Goal: Contribute content: Contribute content

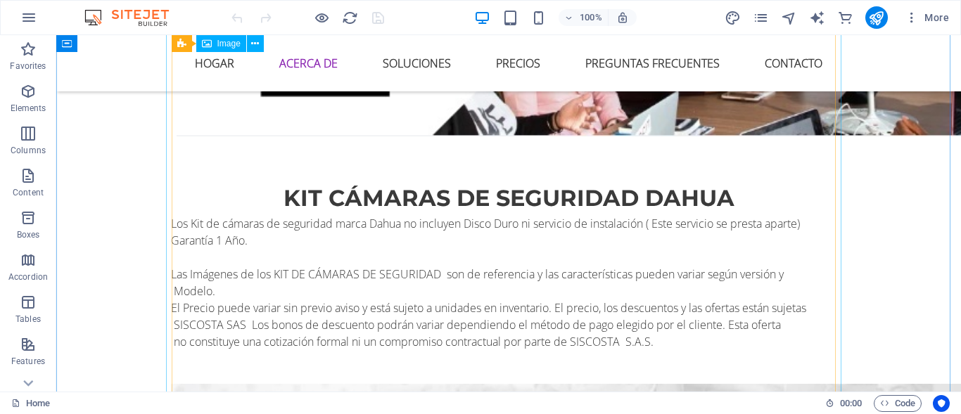
scroll to position [1665, 0]
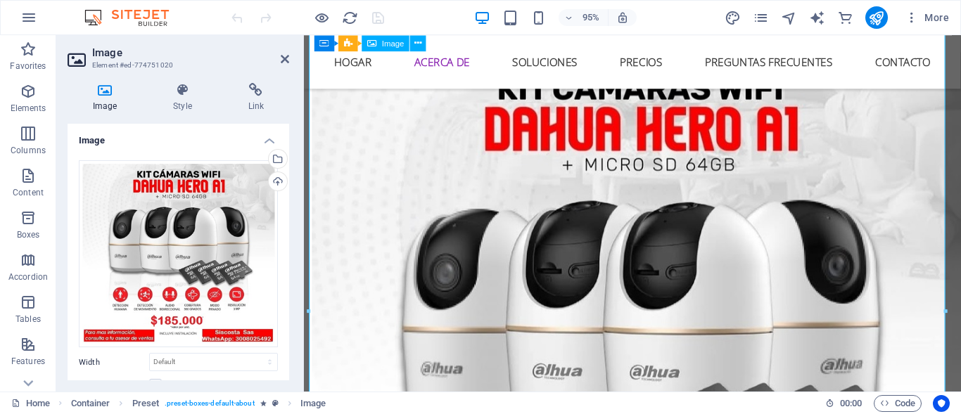
scroll to position [1656, 0]
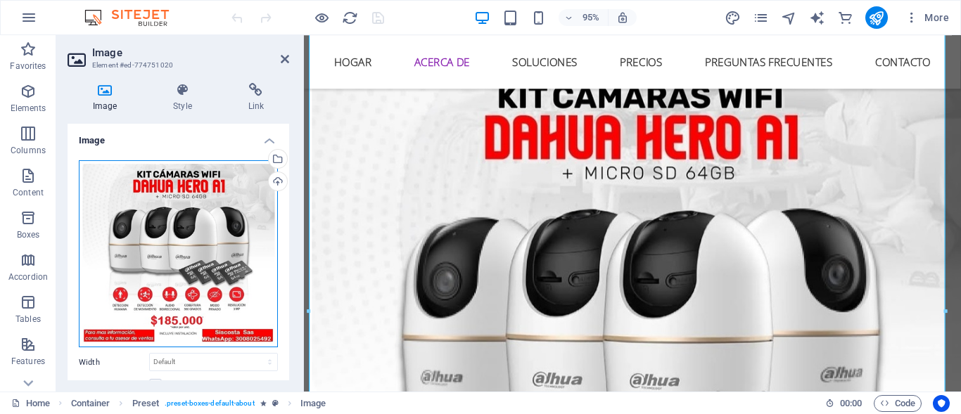
click at [200, 232] on div "Drag files here, click to choose files or select files from Files or our free s…" at bounding box center [178, 254] width 199 height 188
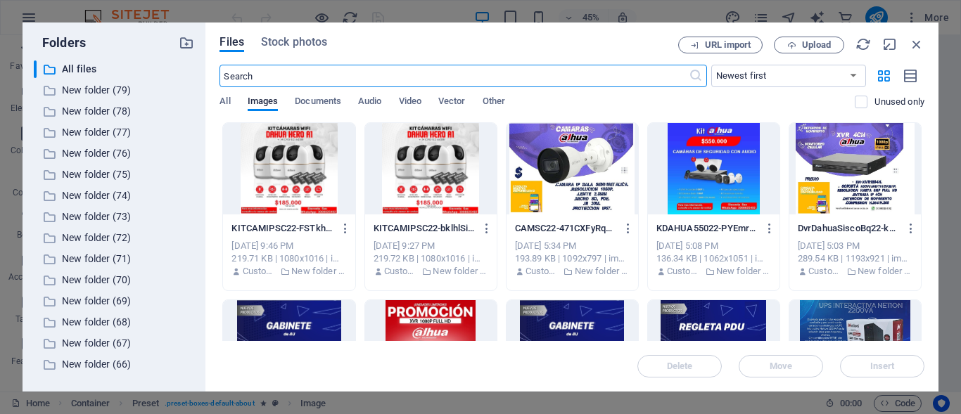
scroll to position [1660, 0]
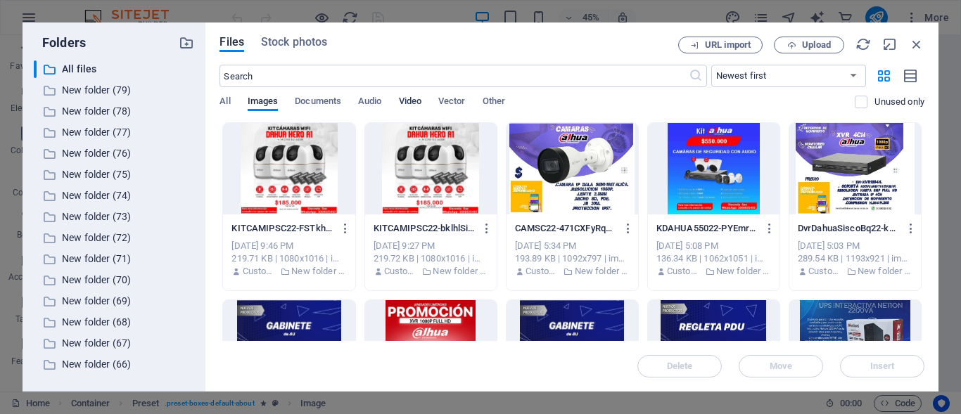
click at [413, 100] on span "Video" at bounding box center [410, 103] width 23 height 20
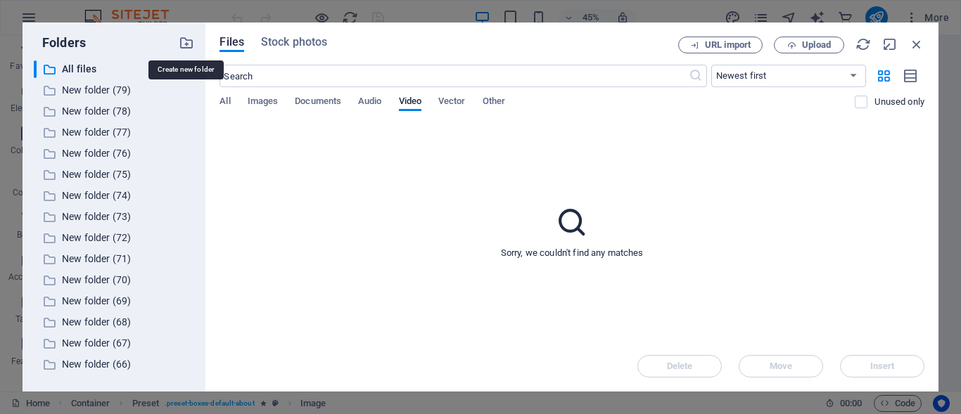
click at [188, 39] on icon "button" at bounding box center [186, 42] width 15 height 15
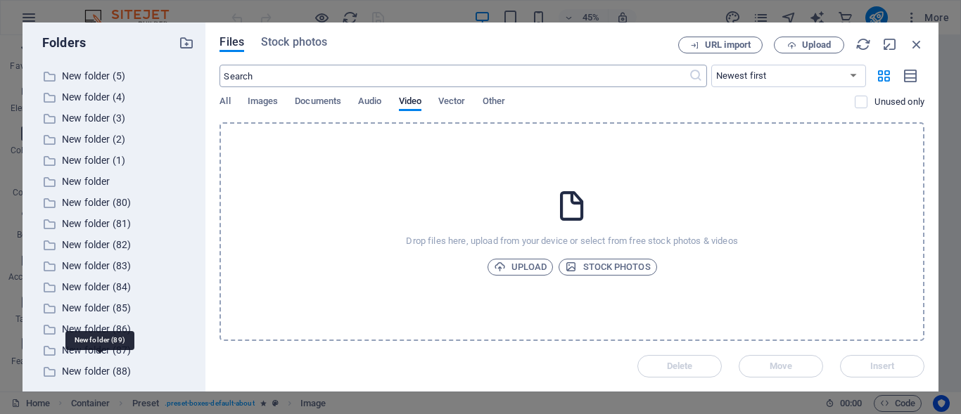
scroll to position [1600, 0]
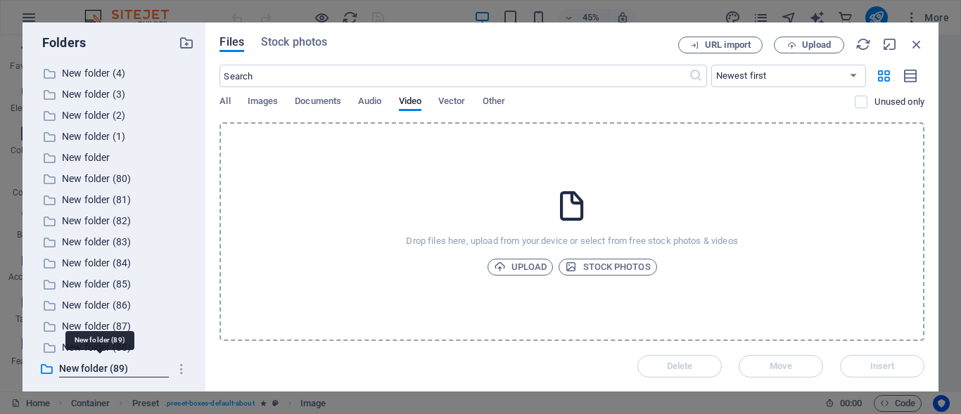
click at [571, 203] on icon at bounding box center [572, 206] width 35 height 35
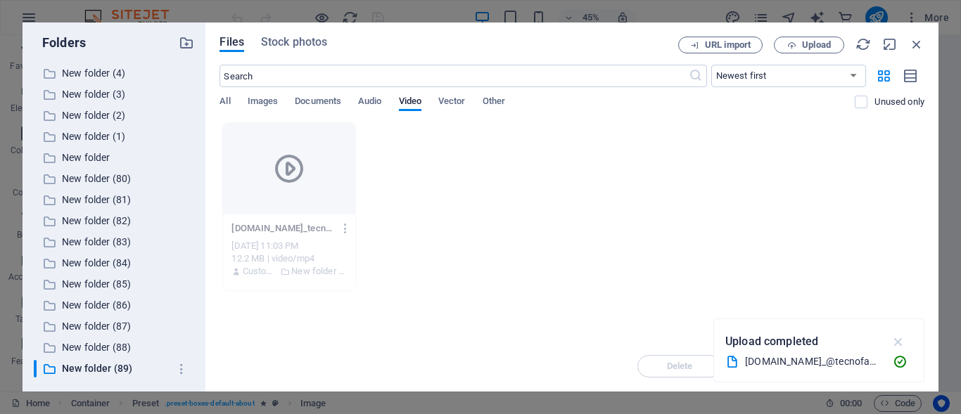
click at [901, 338] on icon "button" at bounding box center [899, 341] width 16 height 15
click at [865, 367] on div "Delete Move Insert" at bounding box center [572, 359] width 705 height 37
click at [267, 102] on span "Images" at bounding box center [263, 103] width 31 height 20
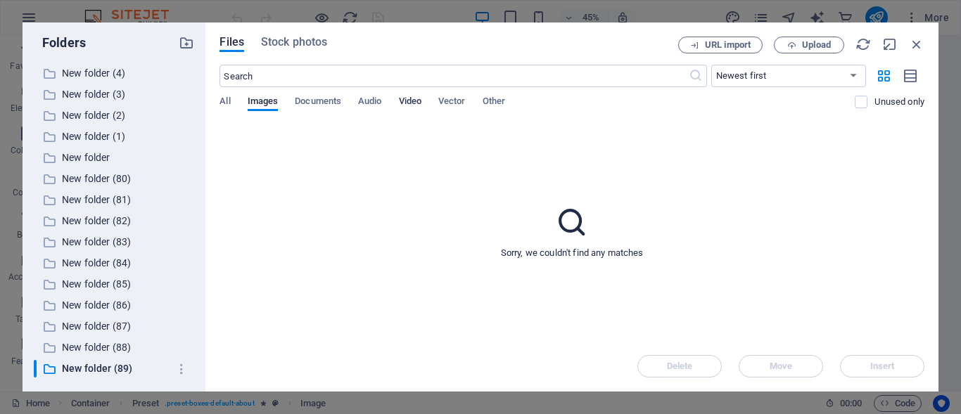
click at [417, 97] on span "Video" at bounding box center [410, 103] width 23 height 20
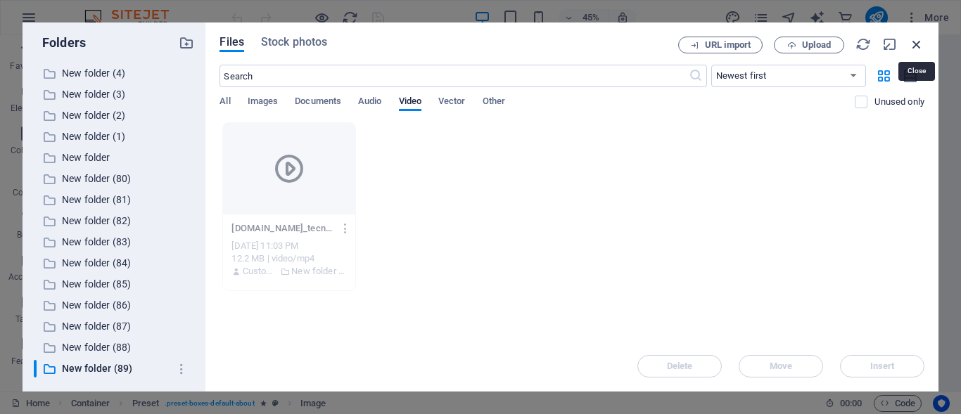
click at [915, 41] on icon "button" at bounding box center [916, 44] width 15 height 15
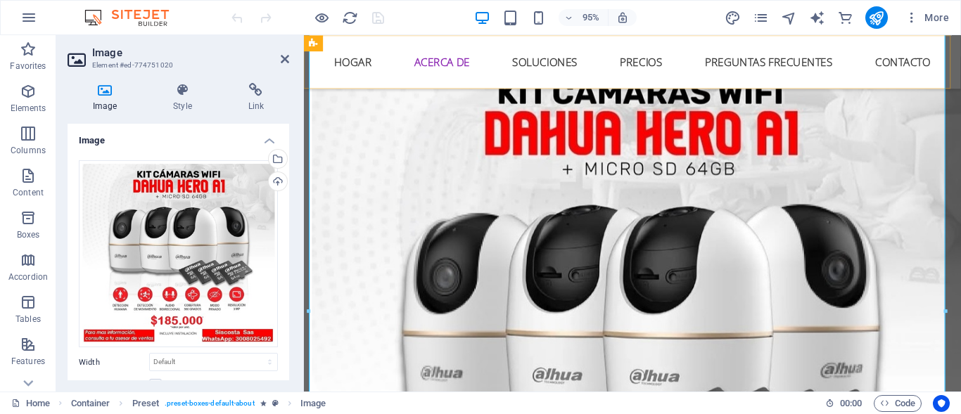
scroll to position [1656, 0]
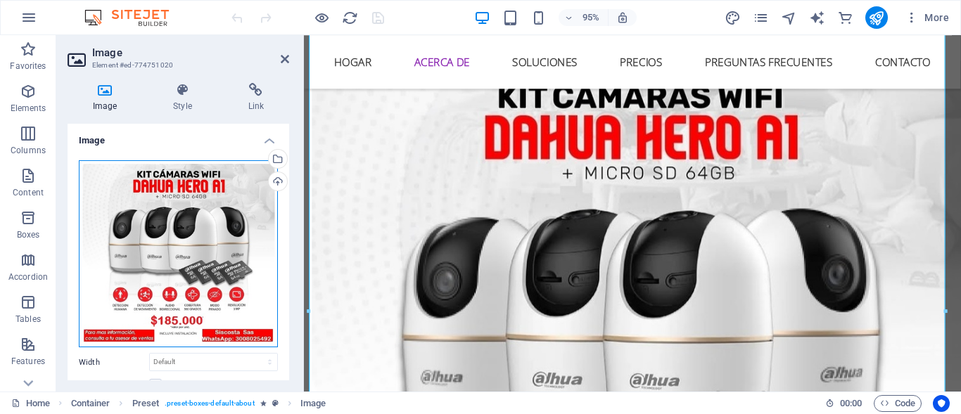
click at [174, 225] on div "Drag files here, click to choose files or select files from Files or our free s…" at bounding box center [178, 254] width 199 height 188
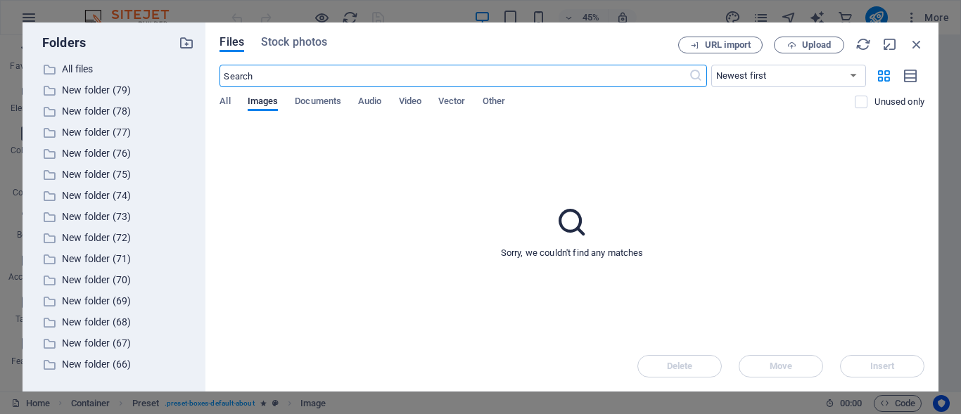
scroll to position [1660, 0]
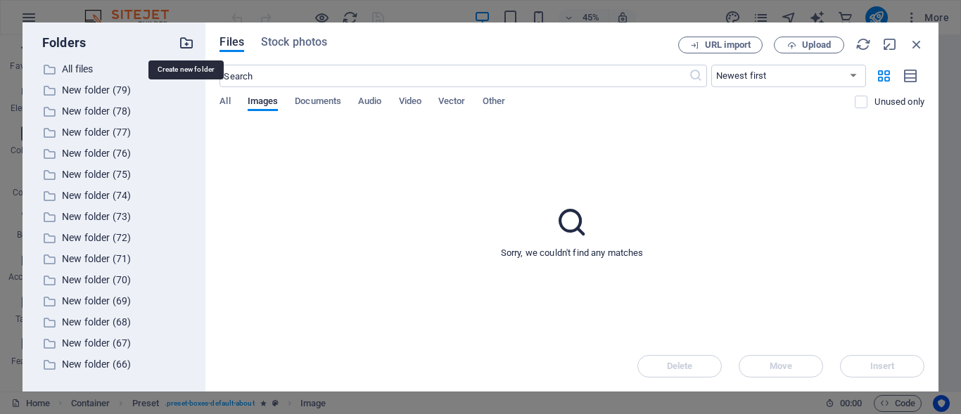
click at [189, 40] on icon "button" at bounding box center [186, 42] width 15 height 15
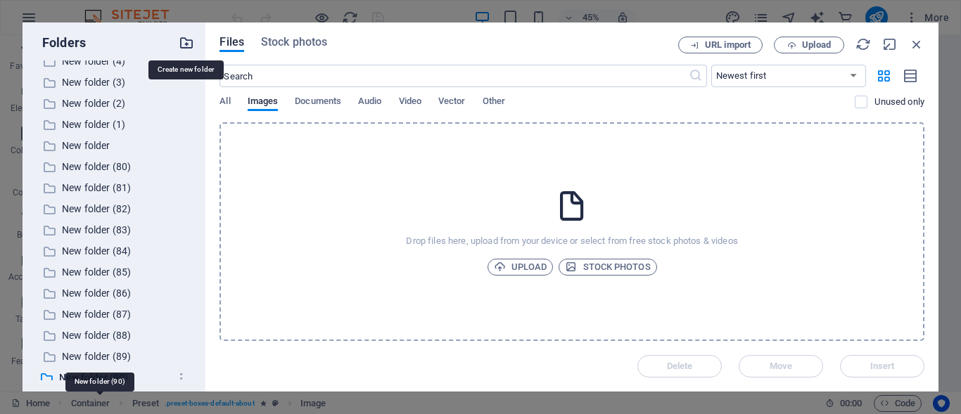
scroll to position [1621, 0]
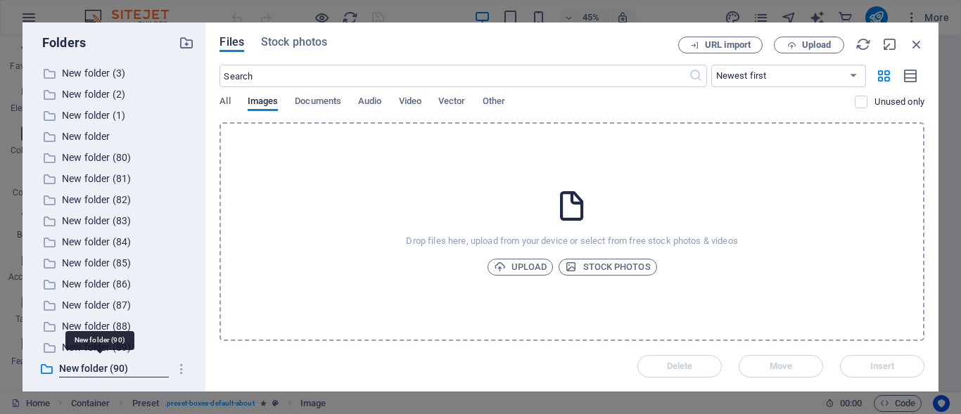
click at [578, 206] on icon at bounding box center [572, 206] width 35 height 35
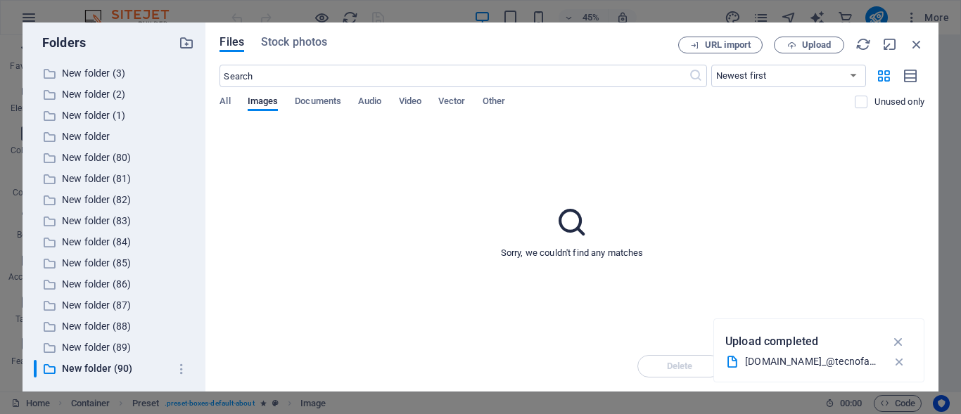
click at [897, 360] on icon "button" at bounding box center [899, 362] width 15 height 14
click at [887, 366] on div "Delete Move Insert" at bounding box center [572, 359] width 705 height 37
click at [878, 365] on div "Delete Move Insert" at bounding box center [572, 359] width 705 height 37
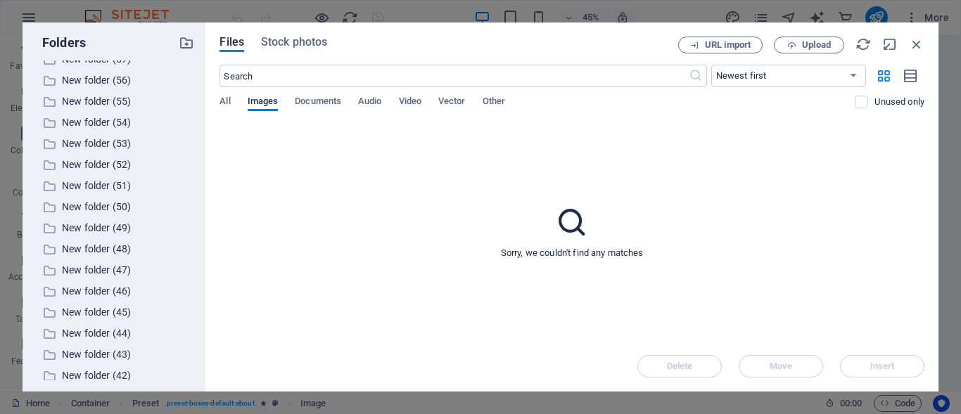
scroll to position [0, 0]
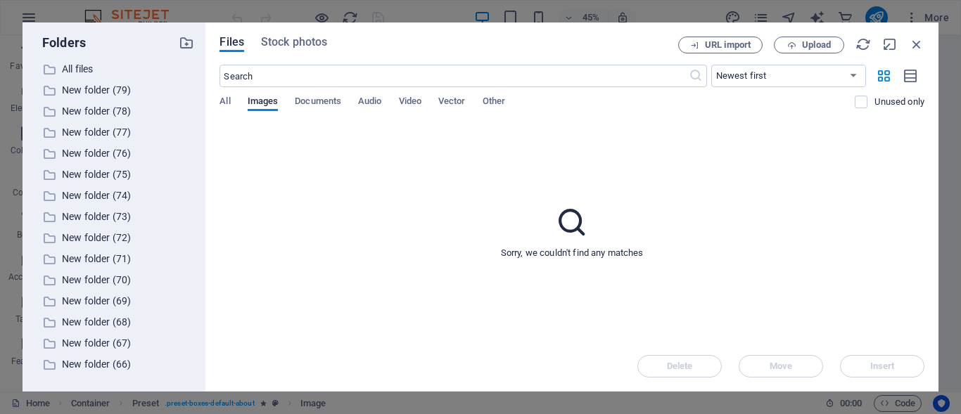
click at [698, 215] on div "Sorry, we couldn't find any matches" at bounding box center [572, 231] width 705 height 219
click at [865, 44] on icon "button" at bounding box center [863, 44] width 15 height 15
click at [890, 45] on icon "button" at bounding box center [889, 44] width 15 height 15
select select "image"
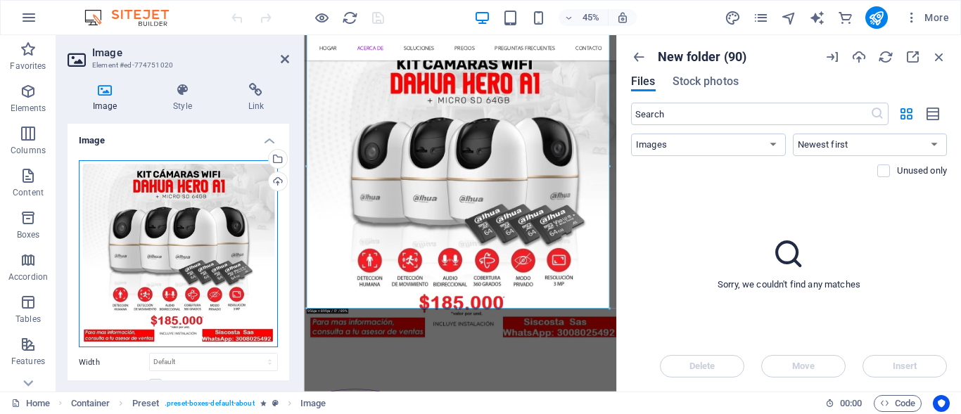
click at [184, 226] on div "Drag files here, click to choose files or select files from Files or our free s…" at bounding box center [178, 254] width 199 height 188
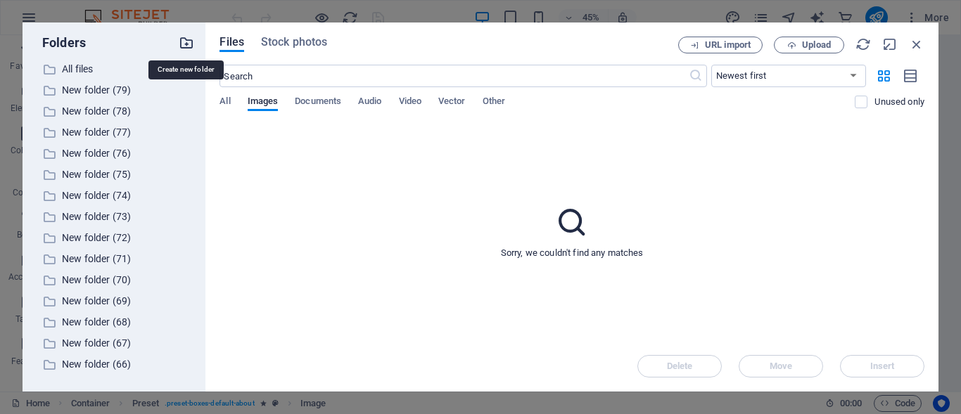
click at [191, 41] on icon "button" at bounding box center [186, 42] width 15 height 15
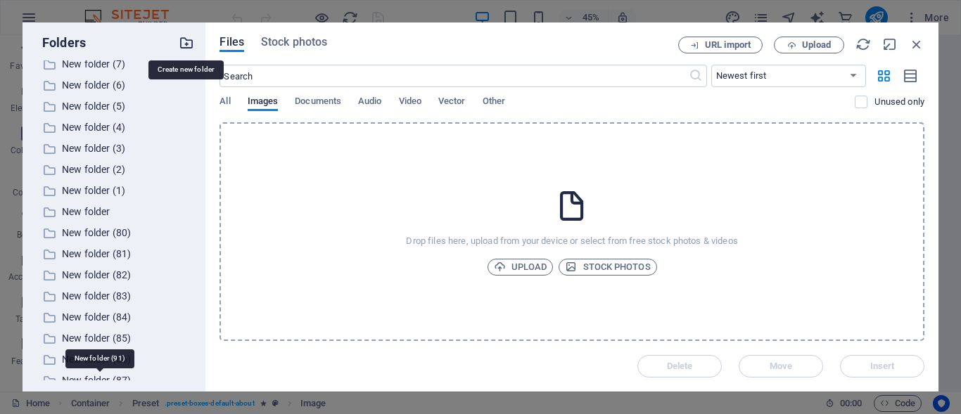
scroll to position [1642, 0]
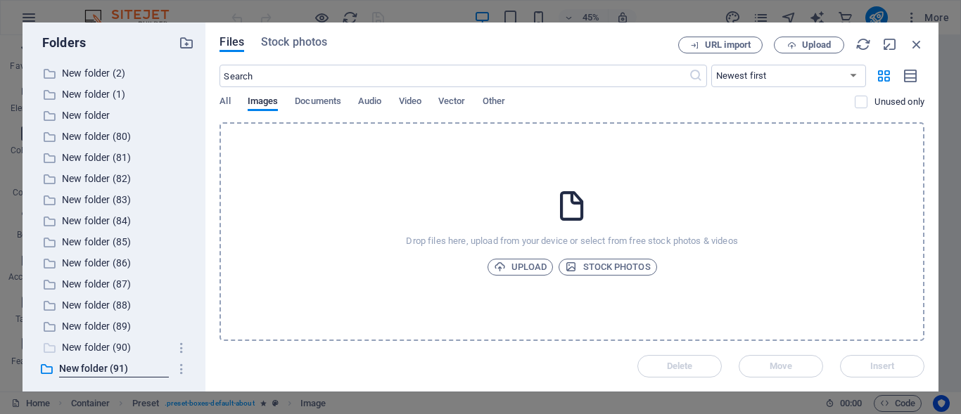
click at [126, 341] on p "New folder (90)" at bounding box center [115, 348] width 107 height 16
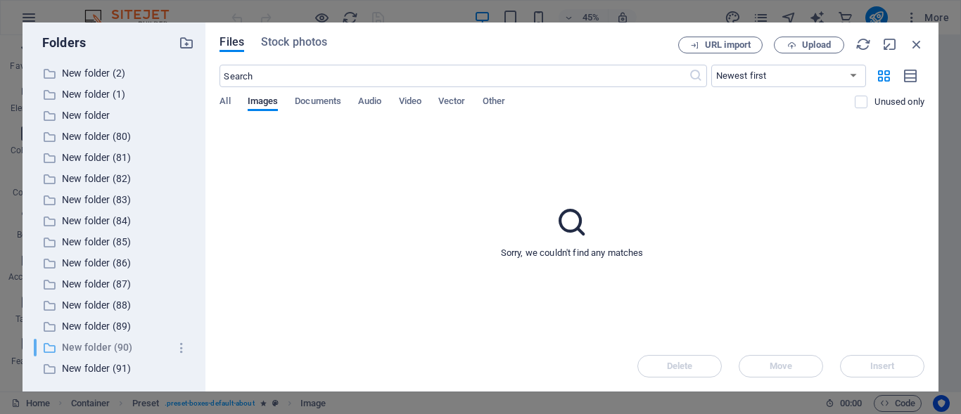
click at [110, 343] on p "New folder (90)" at bounding box center [115, 348] width 107 height 16
click at [110, 324] on p "New folder (89)" at bounding box center [115, 327] width 107 height 16
click at [112, 344] on p "New folder (90)" at bounding box center [115, 348] width 107 height 16
click at [109, 367] on p "New folder (91)" at bounding box center [115, 369] width 107 height 16
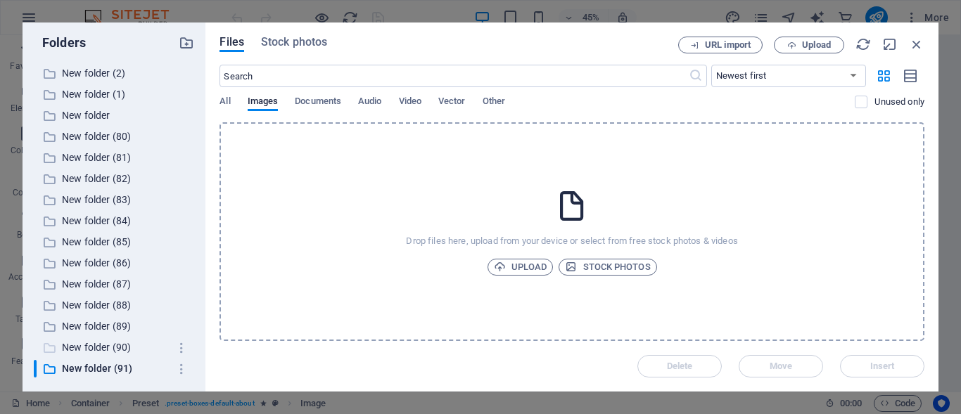
click at [106, 343] on p "New folder (90)" at bounding box center [115, 348] width 107 height 16
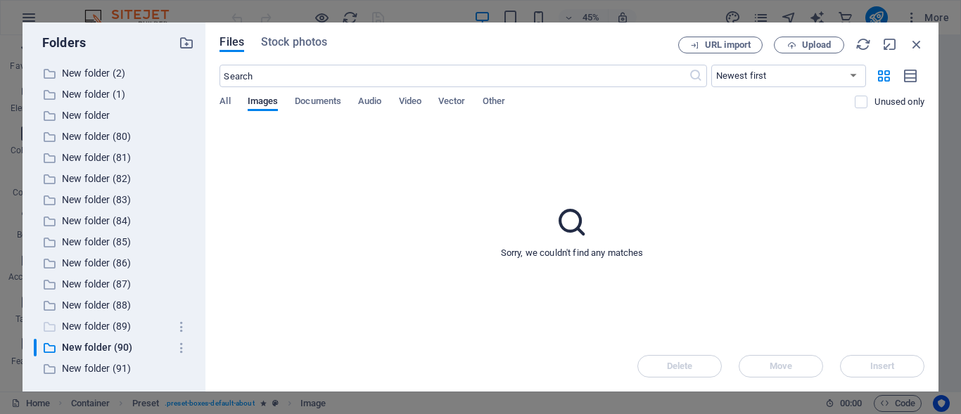
click at [105, 327] on p "New folder (89)" at bounding box center [115, 327] width 107 height 16
click at [105, 303] on p "New folder (88)" at bounding box center [115, 306] width 107 height 16
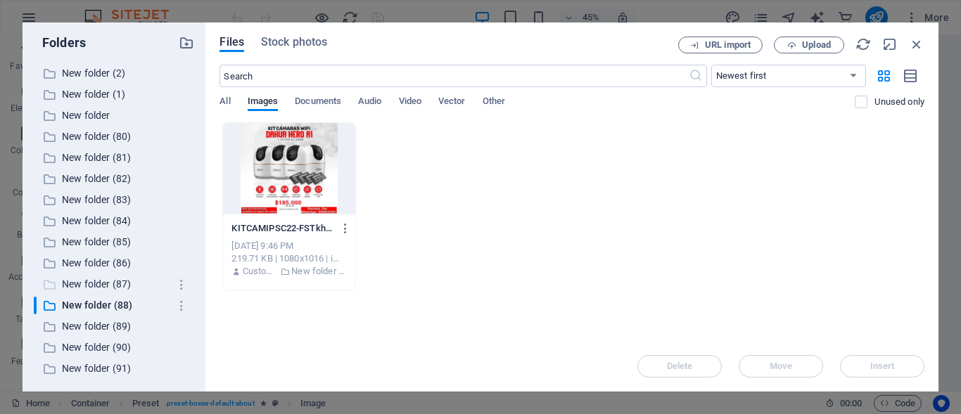
click at [105, 285] on p "New folder (87)" at bounding box center [115, 285] width 107 height 16
click at [103, 264] on p "New folder (86)" at bounding box center [115, 263] width 107 height 16
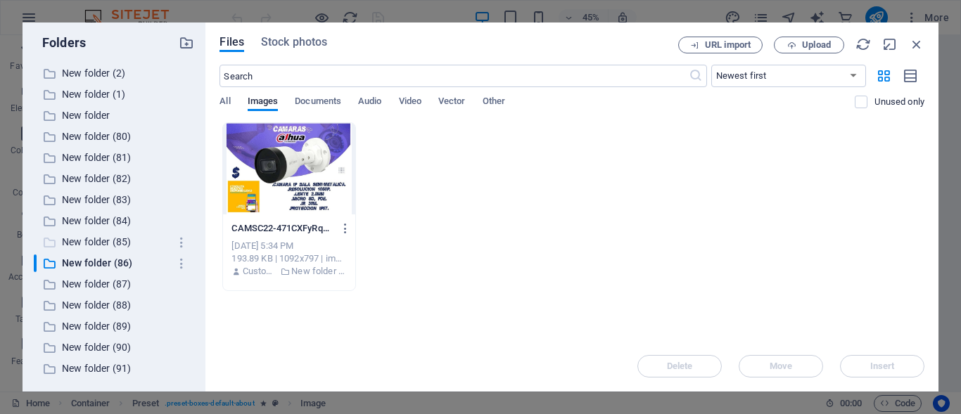
click at [103, 239] on p "New folder (85)" at bounding box center [115, 242] width 107 height 16
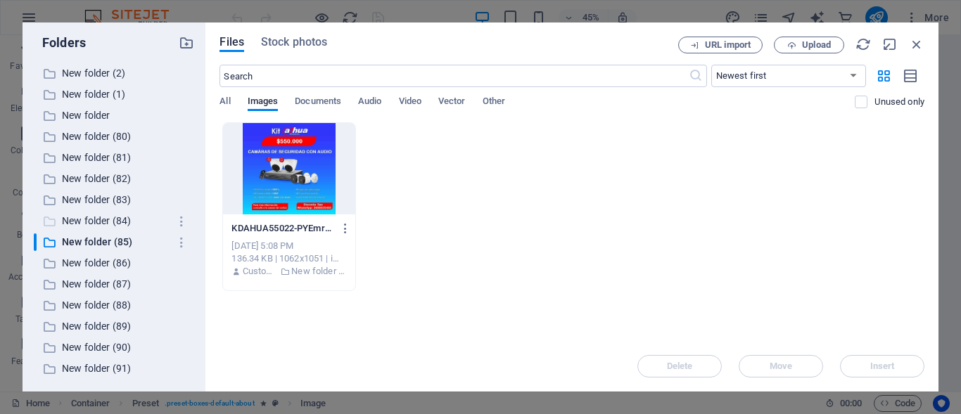
click at [108, 219] on p "New folder (84)" at bounding box center [115, 221] width 107 height 16
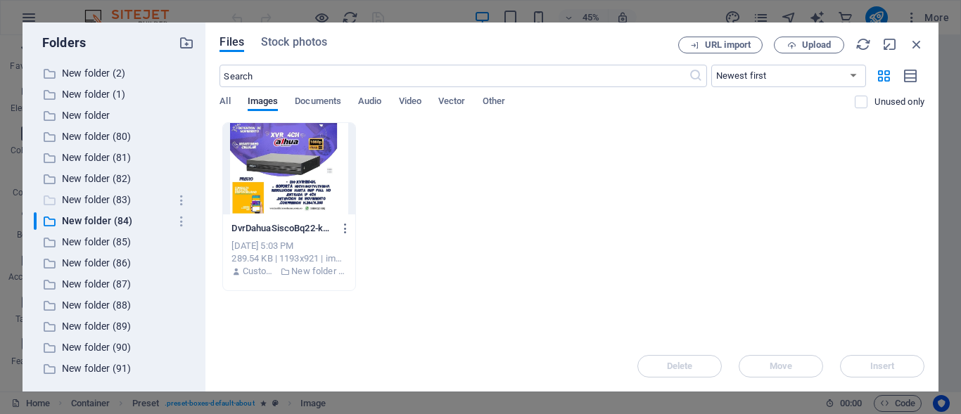
click at [110, 201] on p "New folder (83)" at bounding box center [115, 200] width 107 height 16
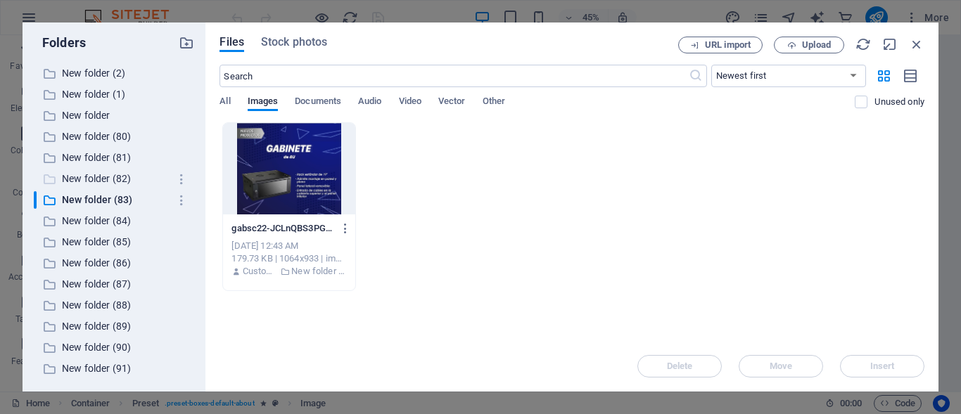
click at [113, 176] on p "New folder (82)" at bounding box center [115, 179] width 107 height 16
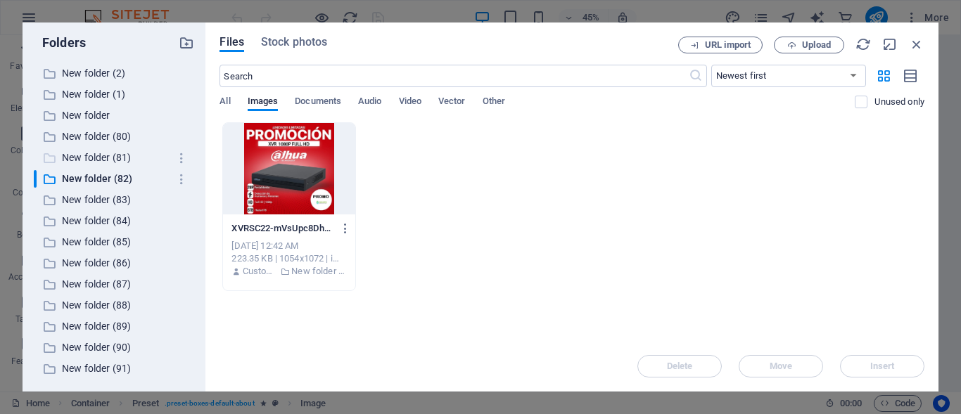
click at [115, 156] on p "New folder (81)" at bounding box center [115, 158] width 107 height 16
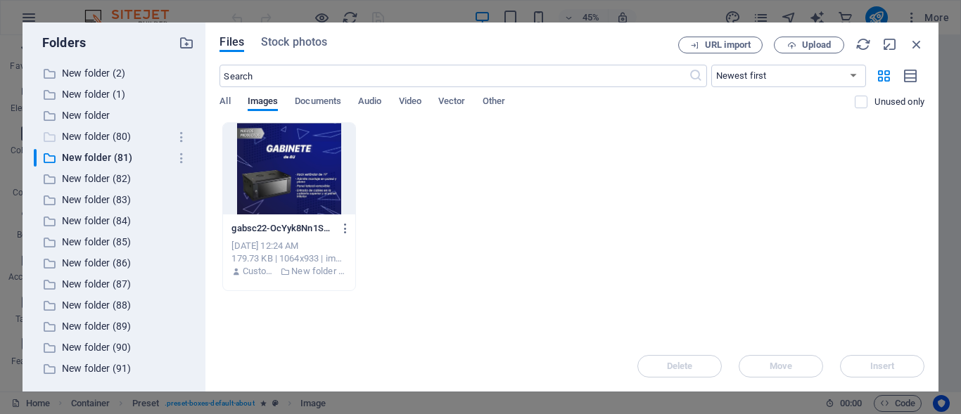
click at [119, 132] on p "New folder (80)" at bounding box center [115, 137] width 107 height 16
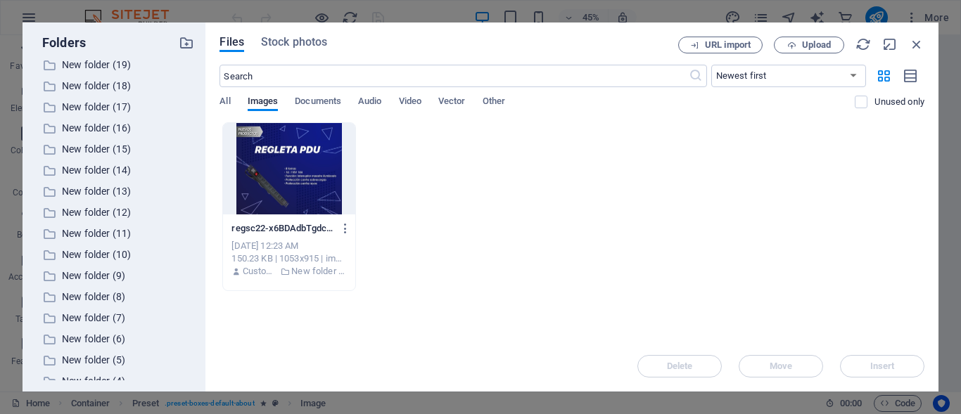
scroll to position [1291, 0]
click at [118, 297] on p "New folder (8)" at bounding box center [115, 299] width 107 height 16
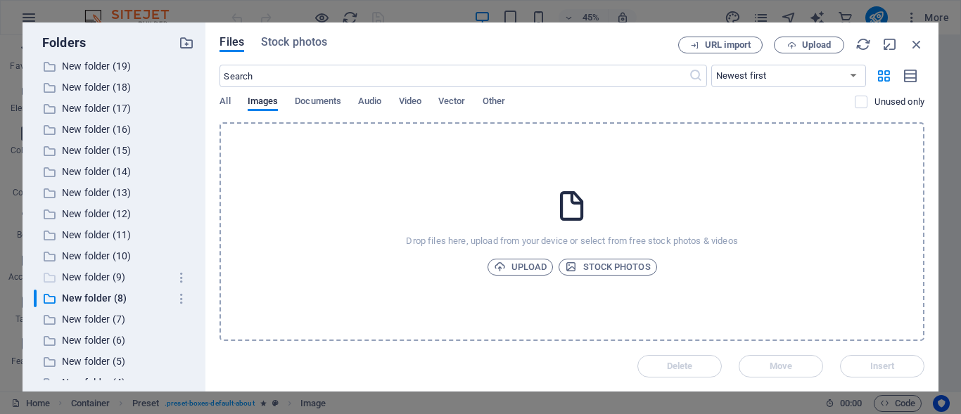
click at [114, 277] on p "New folder (9)" at bounding box center [115, 278] width 107 height 16
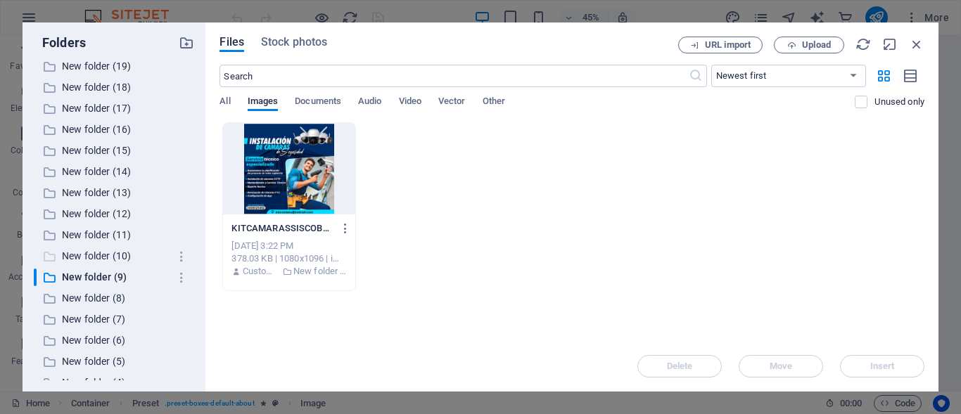
click at [110, 253] on p "New folder (10)" at bounding box center [115, 256] width 107 height 16
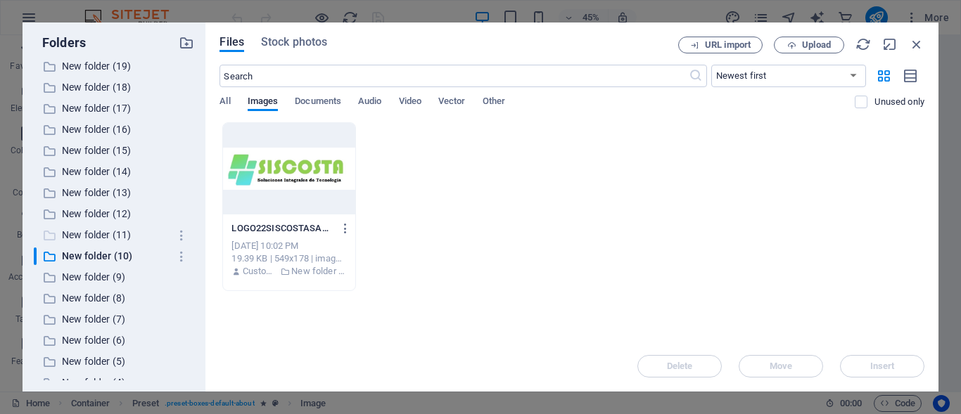
click at [109, 234] on p "New folder (11)" at bounding box center [115, 235] width 107 height 16
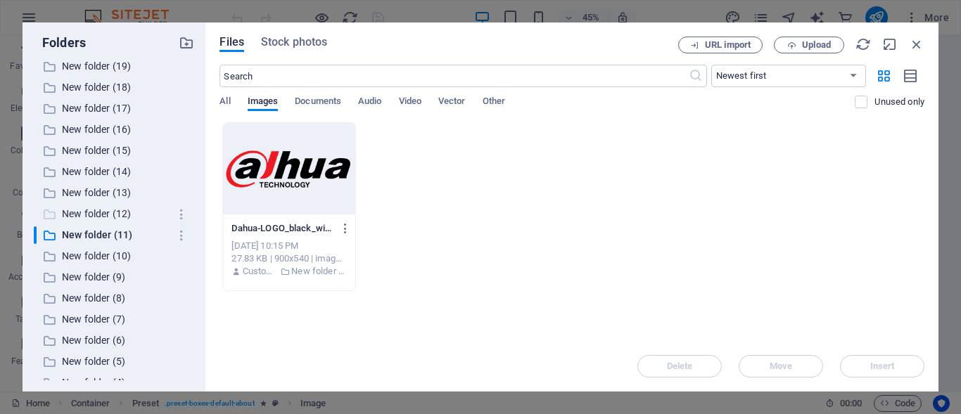
click at [108, 212] on p "New folder (12)" at bounding box center [115, 214] width 107 height 16
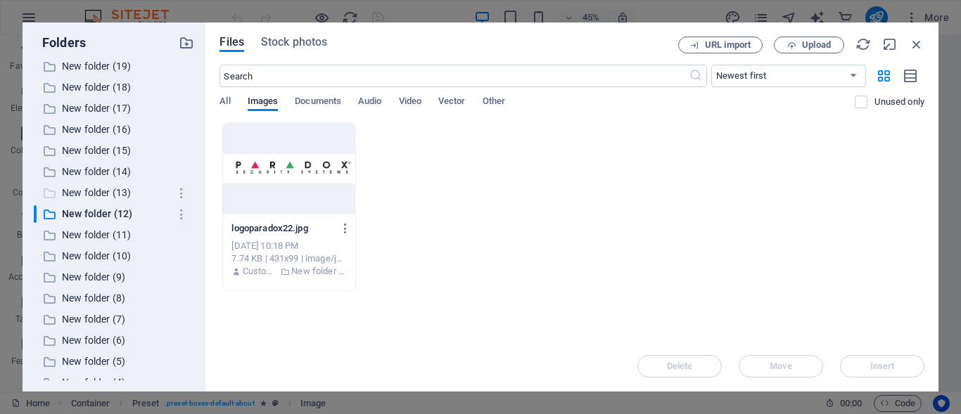
click at [106, 186] on p "New folder (13)" at bounding box center [115, 193] width 107 height 16
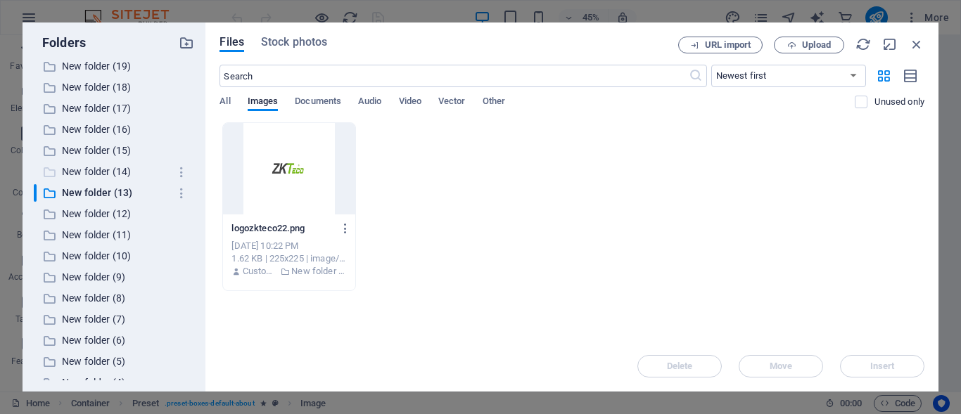
click at [110, 169] on p "New folder (14)" at bounding box center [115, 172] width 107 height 16
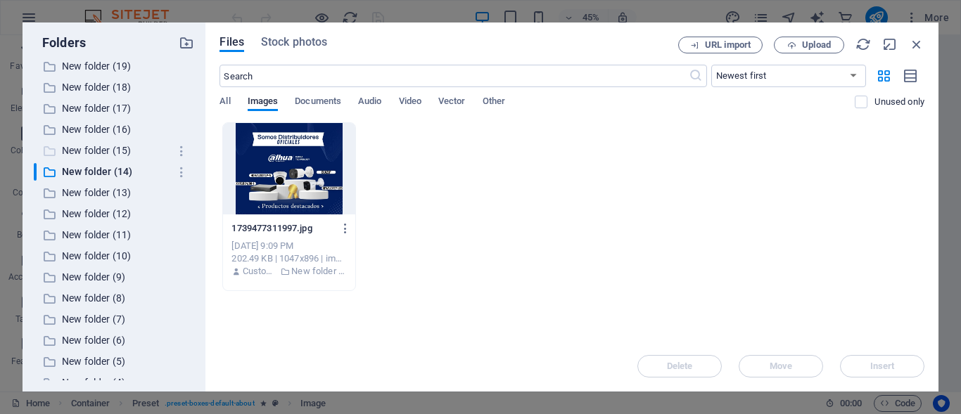
click at [113, 153] on p "New folder (15)" at bounding box center [115, 151] width 107 height 16
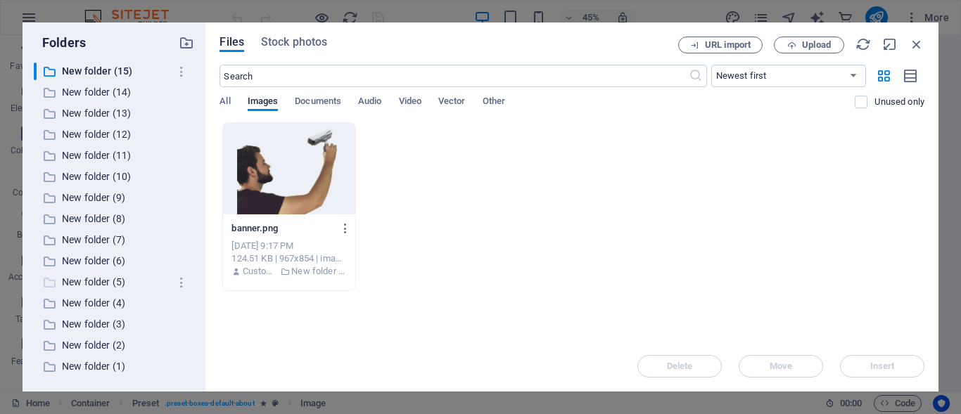
scroll to position [1642, 0]
click at [122, 367] on p "New folder (91)" at bounding box center [115, 369] width 107 height 16
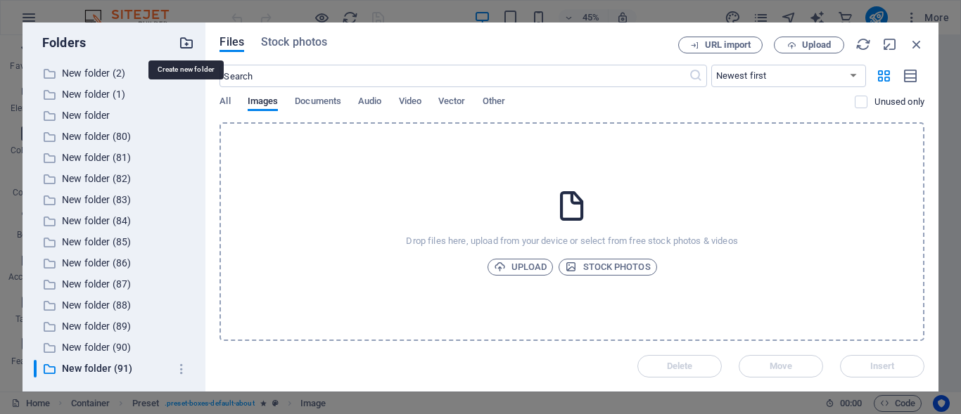
click at [184, 43] on icon "button" at bounding box center [186, 42] width 15 height 15
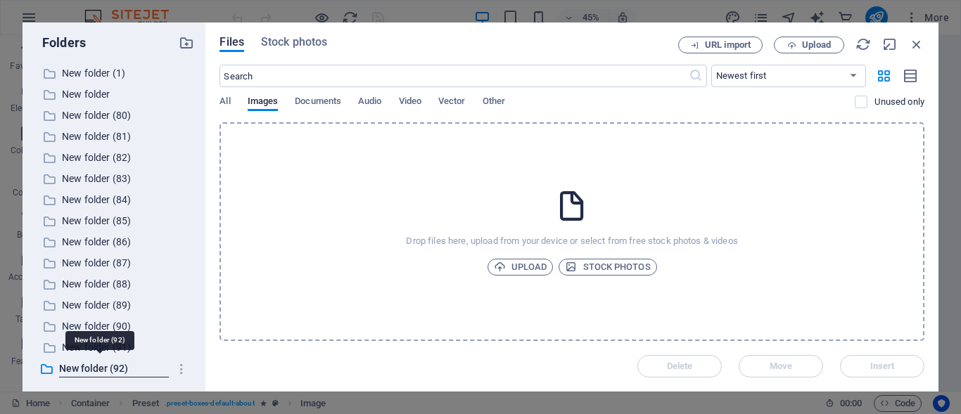
click at [560, 204] on icon at bounding box center [572, 206] width 35 height 35
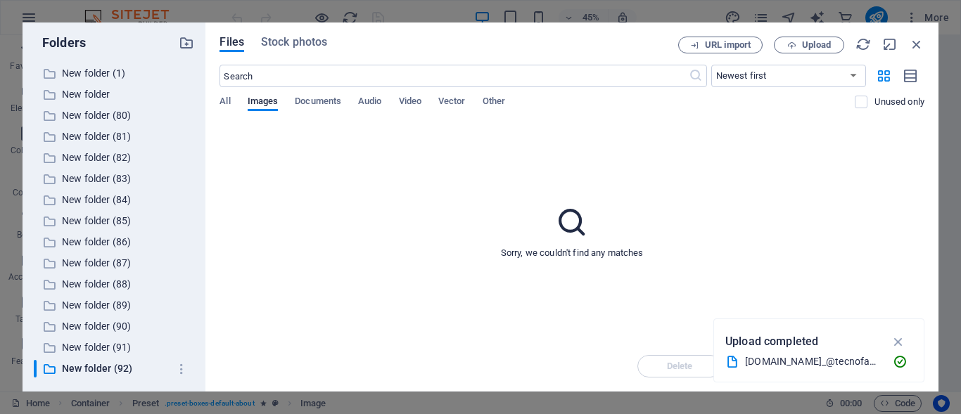
click at [731, 360] on icon at bounding box center [733, 362] width 14 height 14
click at [753, 377] on figure at bounding box center [652, 388] width 676 height 653
click at [793, 377] on figure at bounding box center [652, 388] width 676 height 653
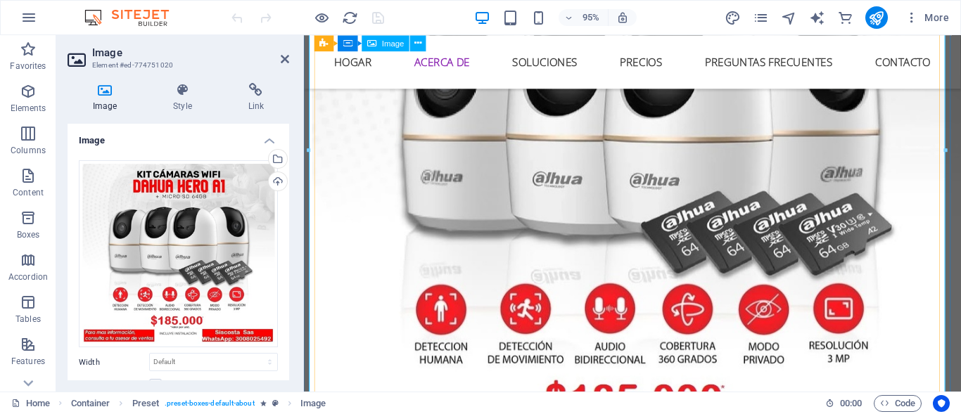
scroll to position [1797, 0]
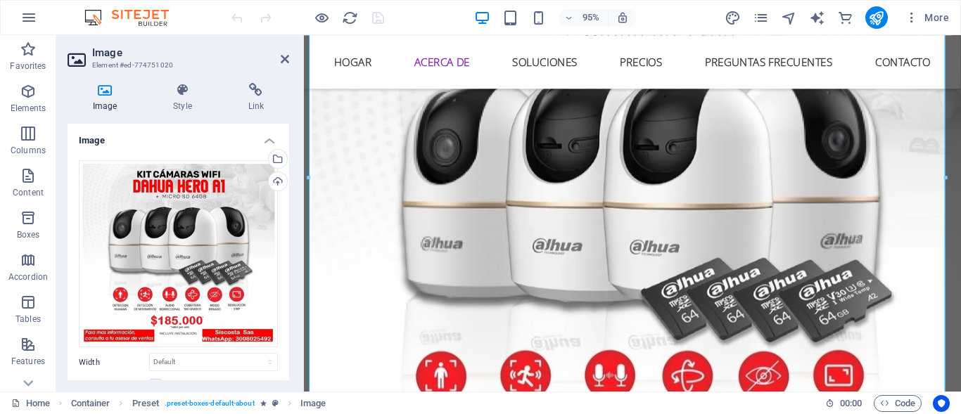
click at [267, 136] on h4 "Image" at bounding box center [179, 136] width 222 height 25
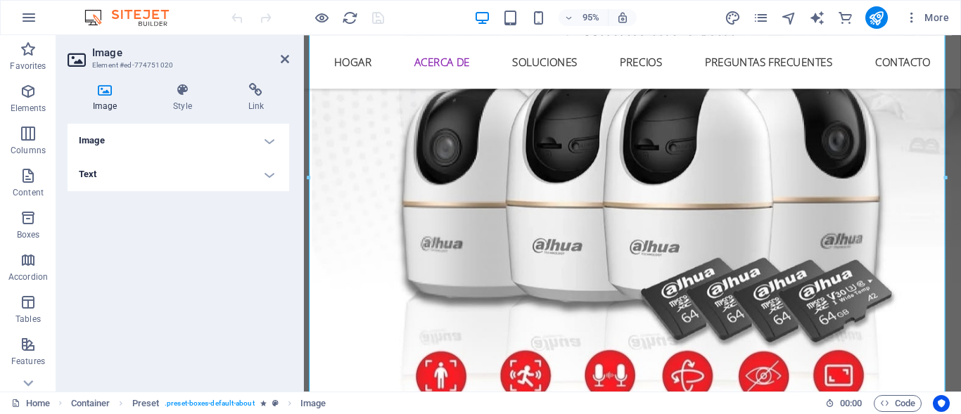
click at [268, 140] on h4 "Image" at bounding box center [179, 141] width 222 height 34
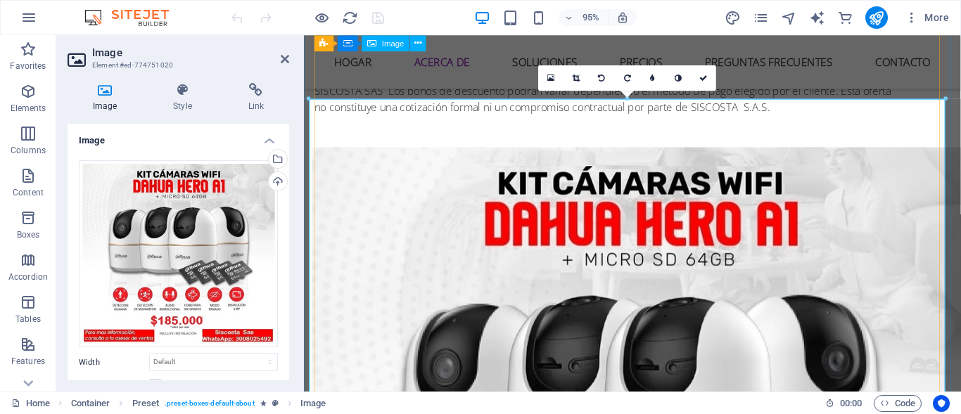
scroll to position [1515, 0]
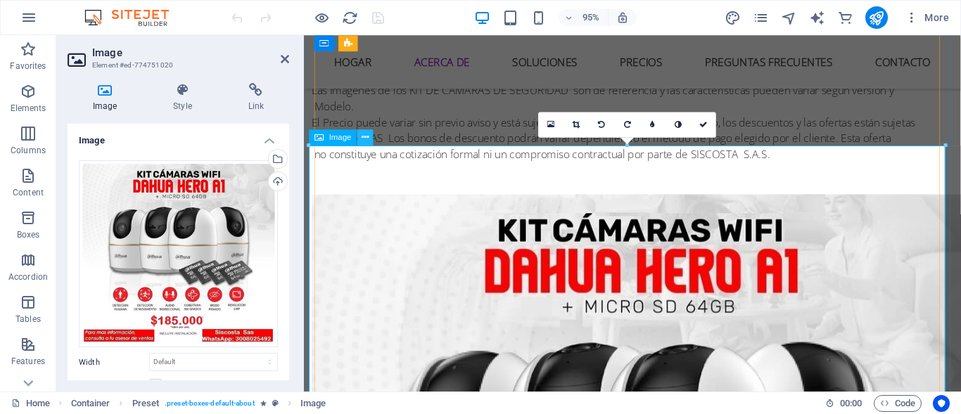
click at [360, 139] on button at bounding box center [365, 137] width 16 height 16
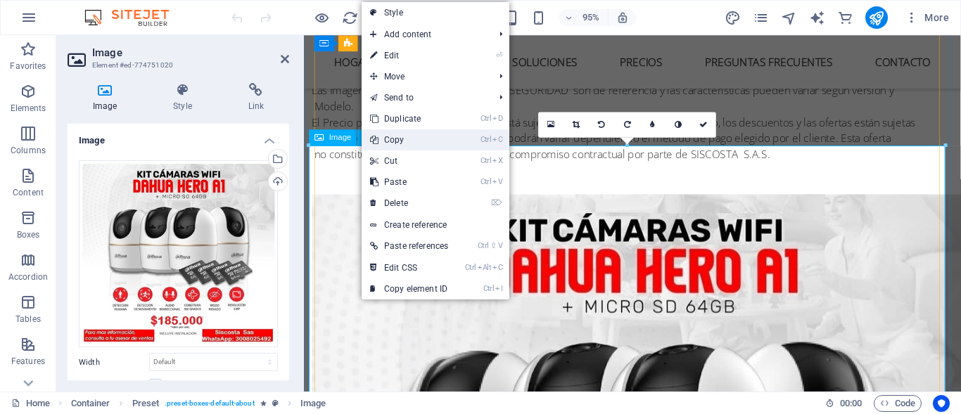
click at [363, 132] on link "Ctrl C Copy" at bounding box center [409, 139] width 95 height 21
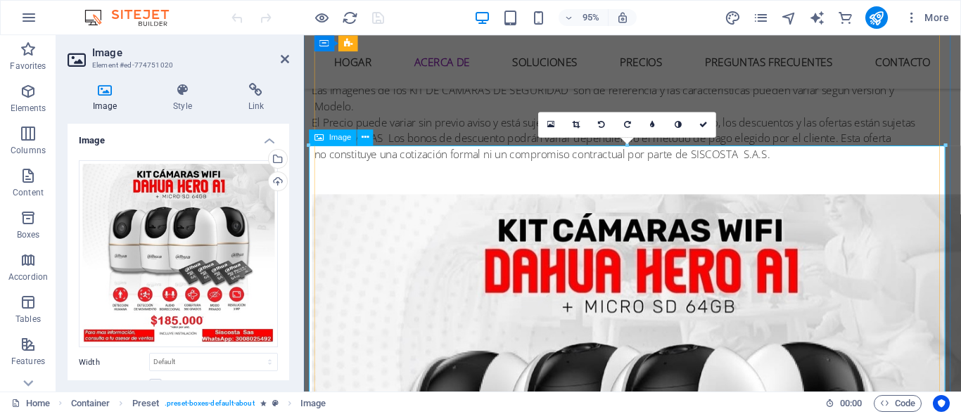
click at [338, 139] on span "Image" at bounding box center [340, 138] width 23 height 8
click at [338, 137] on span "Image" at bounding box center [340, 138] width 23 height 8
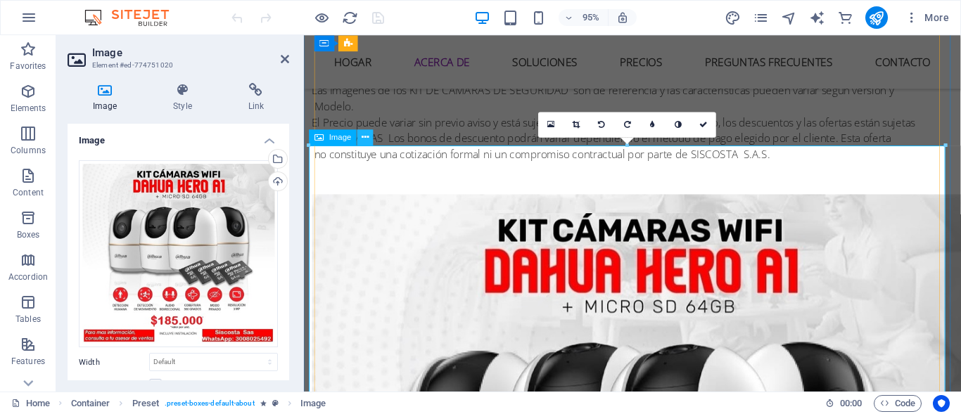
click at [362, 134] on icon at bounding box center [365, 138] width 7 height 14
click at [389, 40] on icon at bounding box center [391, 38] width 7 height 14
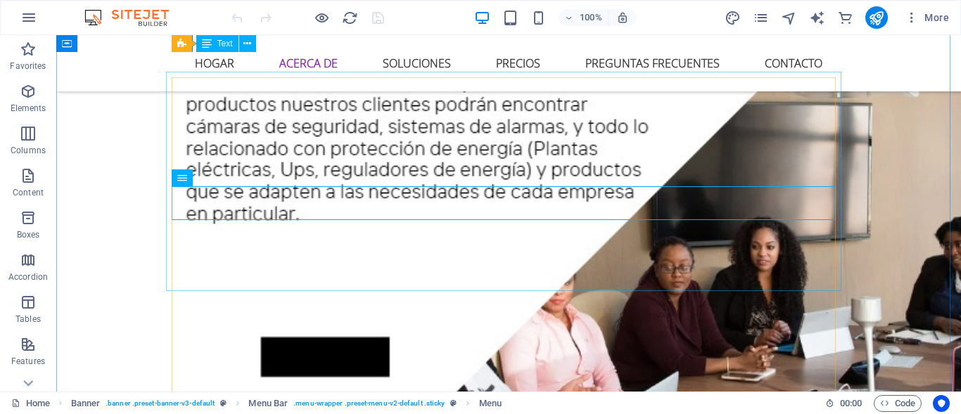
scroll to position [1384, 0]
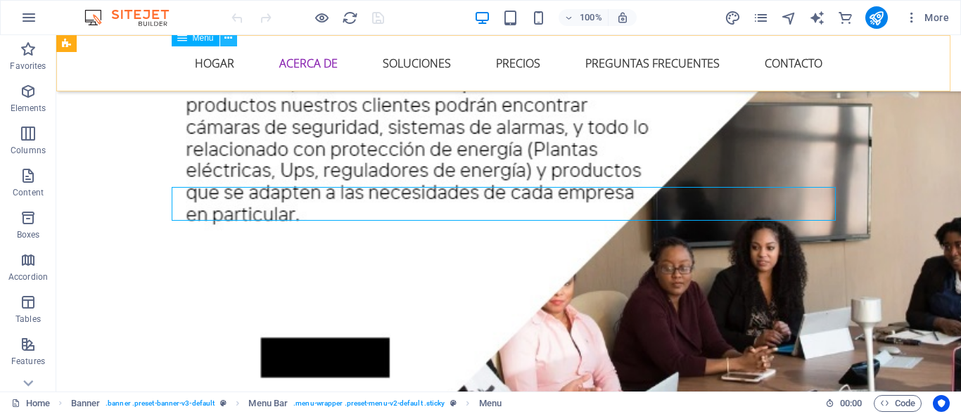
click at [229, 36] on icon at bounding box center [228, 38] width 8 height 15
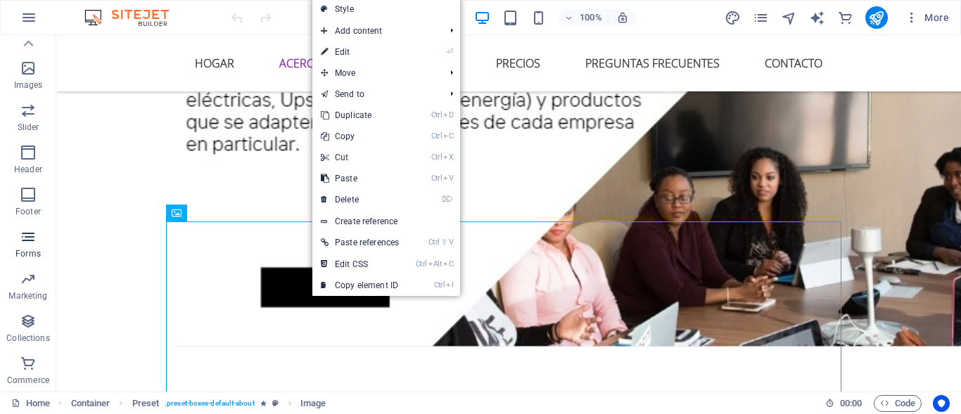
scroll to position [0, 0]
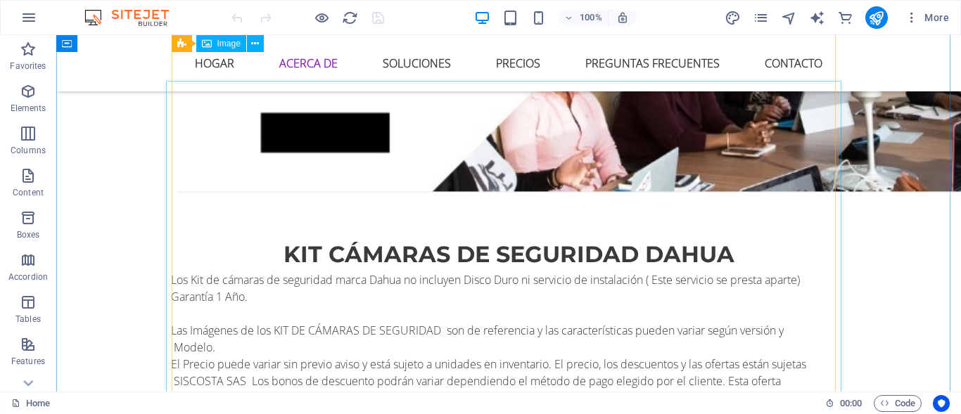
scroll to position [1595, 0]
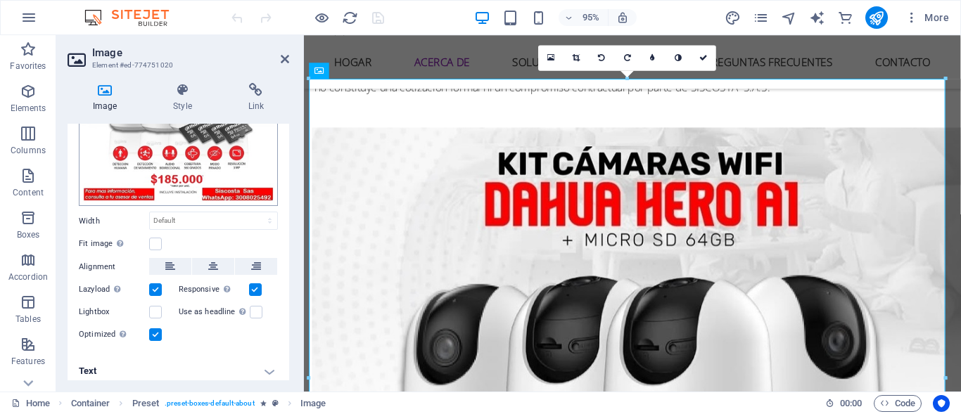
scroll to position [146, 0]
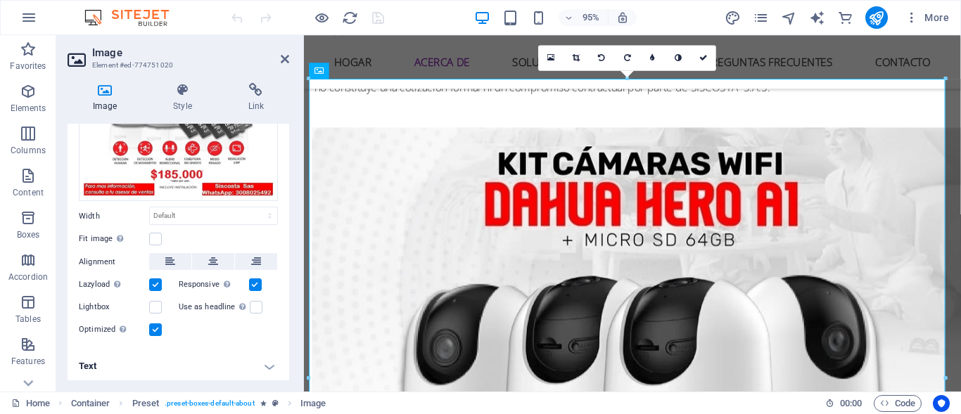
click at [267, 362] on h4 "Text" at bounding box center [179, 367] width 222 height 34
click at [267, 363] on h4 "Text" at bounding box center [179, 367] width 222 height 34
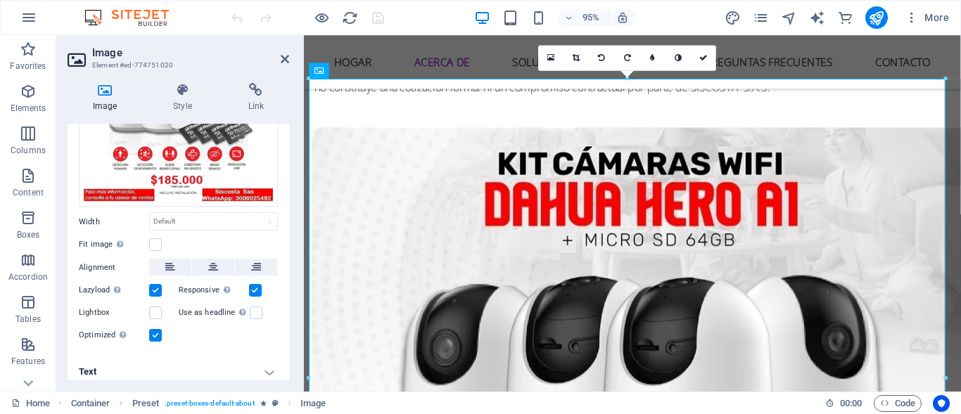
scroll to position [0, 0]
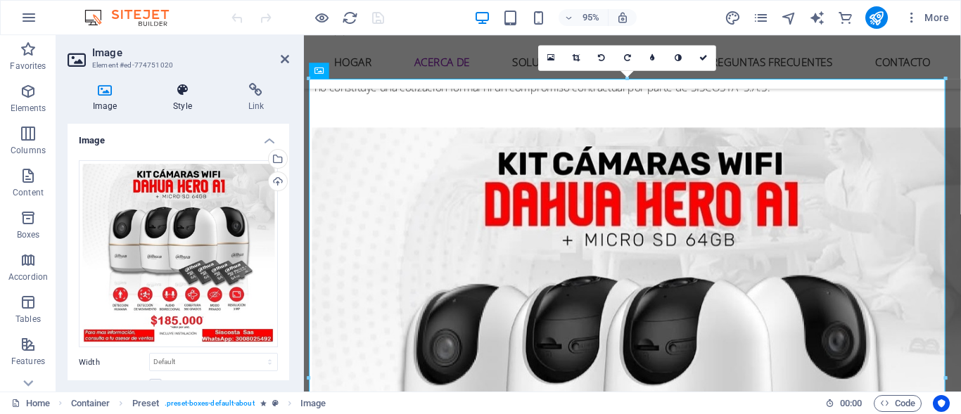
click at [186, 99] on h4 "Style" at bounding box center [185, 98] width 75 height 30
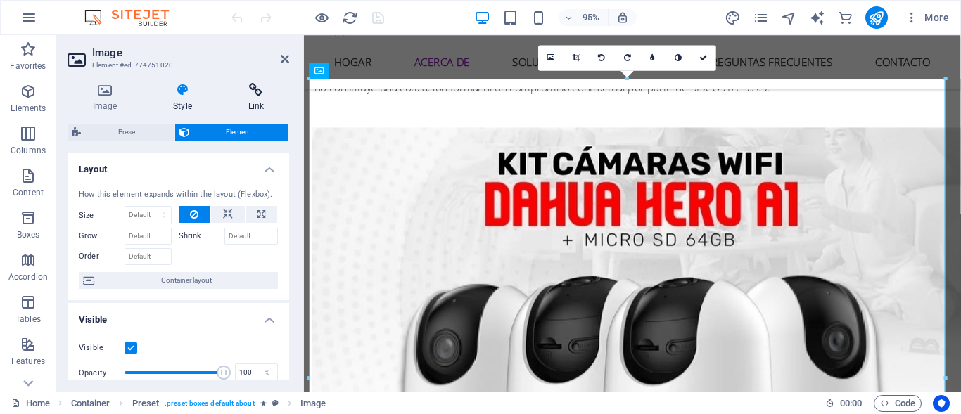
click at [260, 95] on icon at bounding box center [256, 90] width 66 height 14
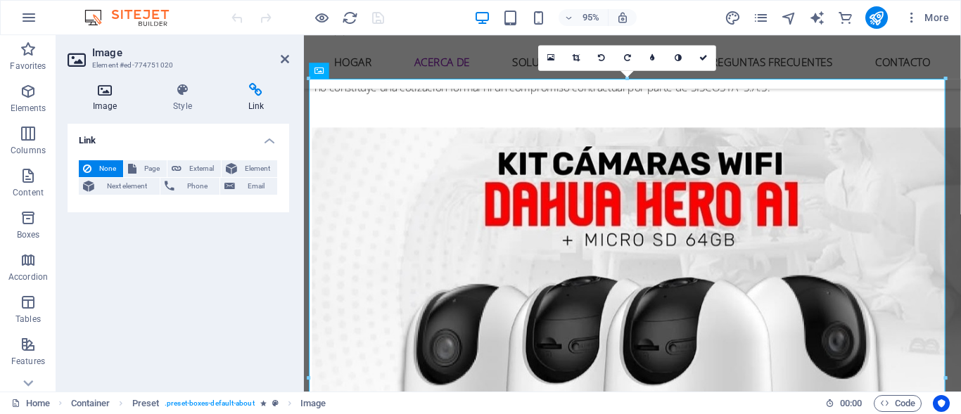
click at [109, 99] on h4 "Image" at bounding box center [108, 98] width 80 height 30
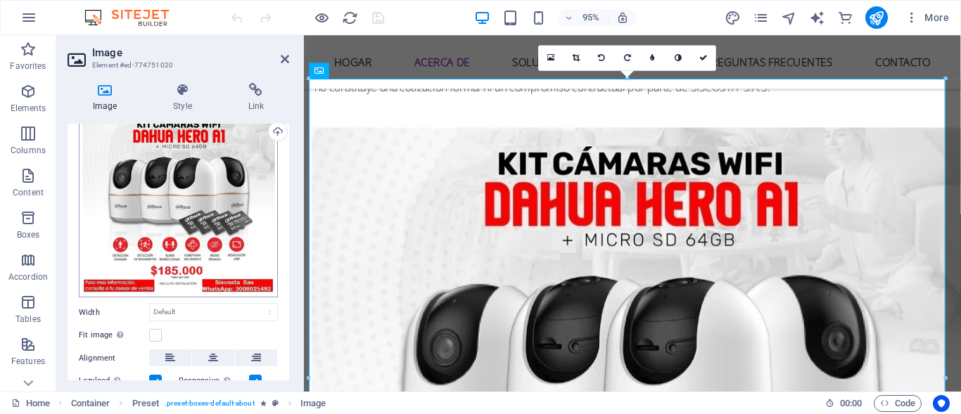
scroll to position [70, 0]
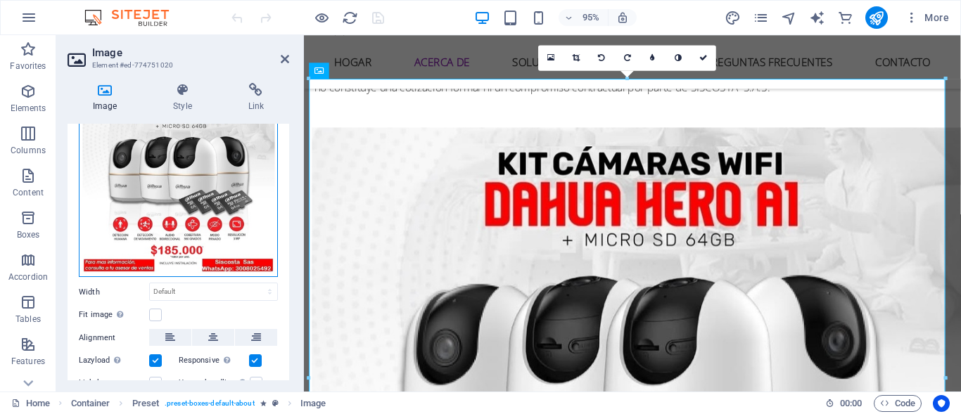
click at [184, 168] on div "Drag files here, click to choose files or select files from Files or our free s…" at bounding box center [178, 184] width 199 height 188
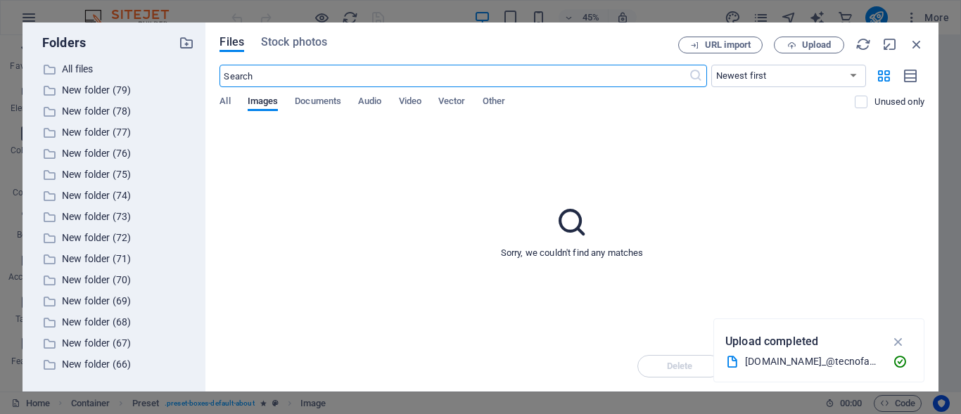
scroll to position [1590, 0]
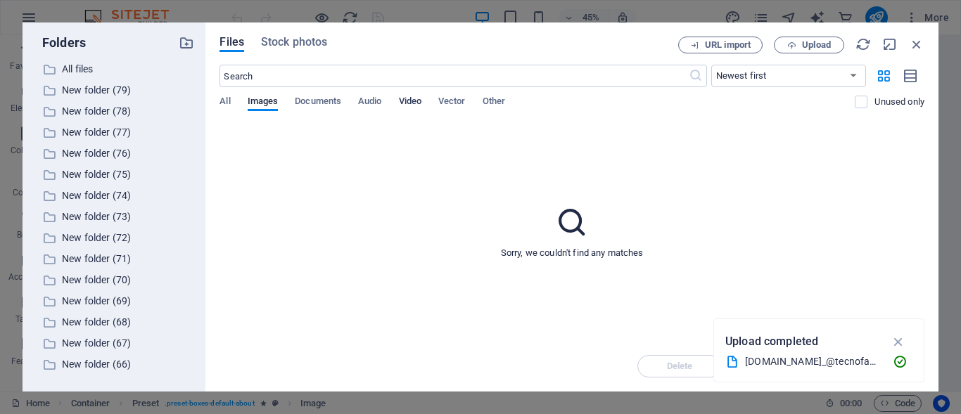
click at [414, 103] on span "Video" at bounding box center [410, 103] width 23 height 20
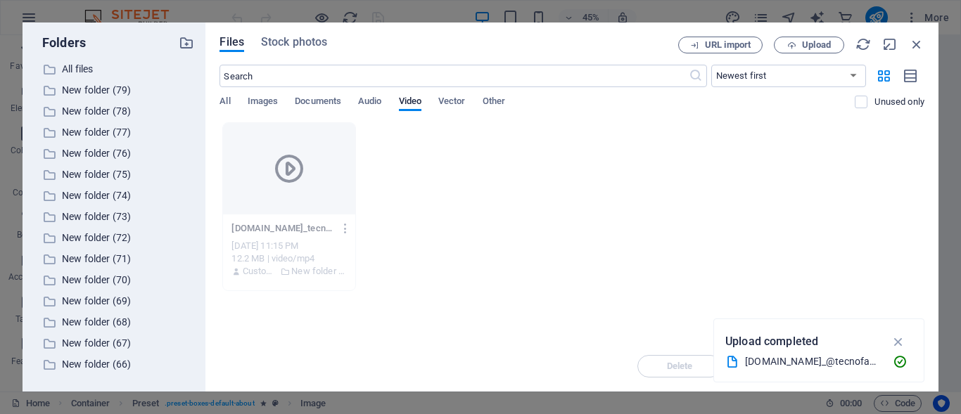
click at [733, 362] on icon at bounding box center [733, 362] width 14 height 14
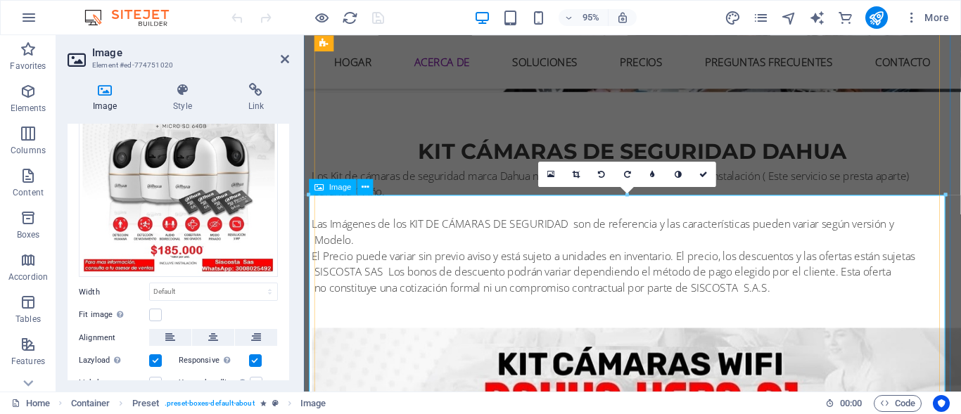
scroll to position [1656, 0]
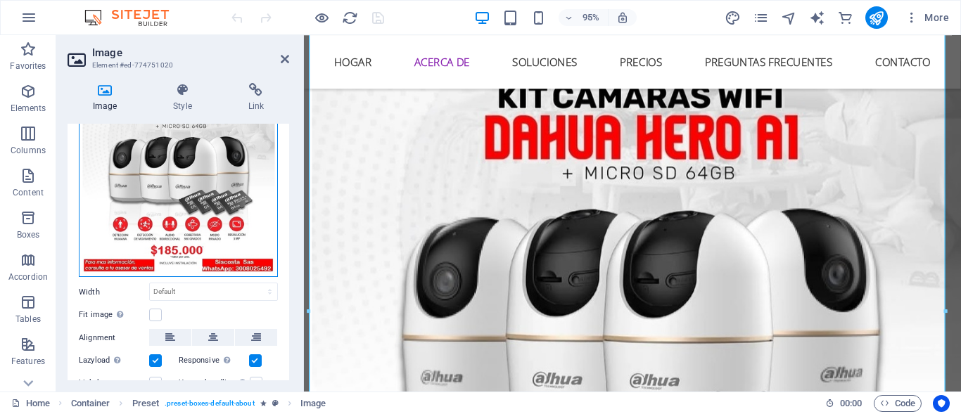
click at [193, 194] on div "Drag files here, click to choose files or select files from Files or our free s…" at bounding box center [178, 184] width 199 height 188
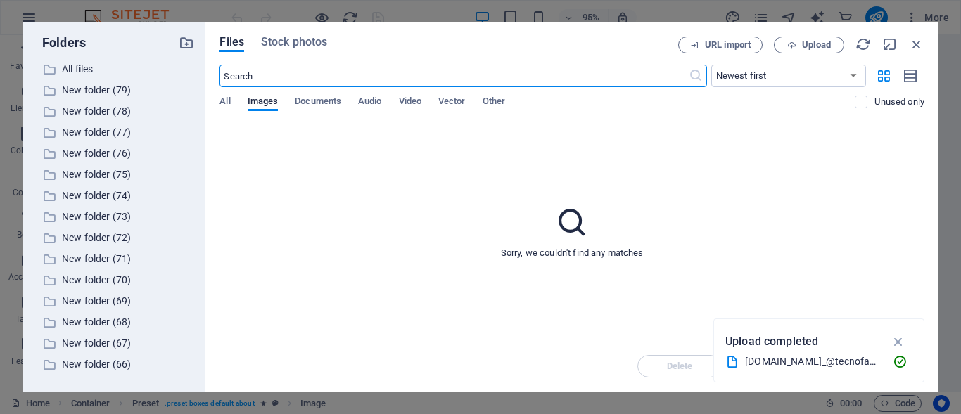
scroll to position [1660, 0]
click at [413, 101] on span "Video" at bounding box center [410, 103] width 23 height 20
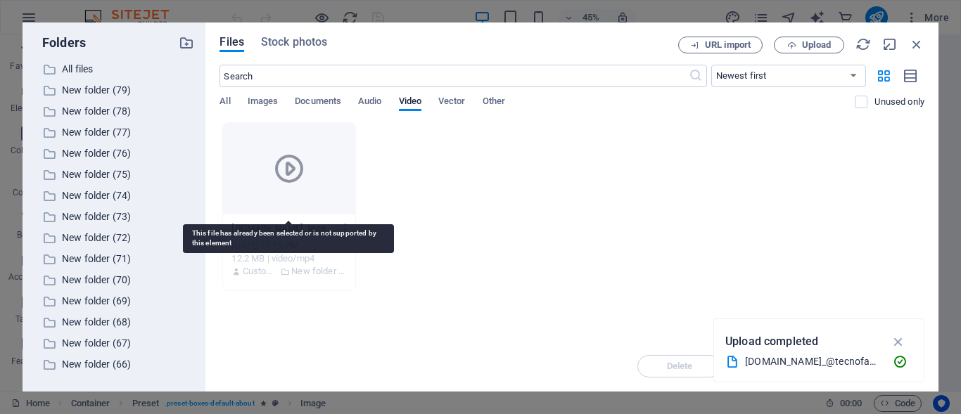
click at [297, 184] on icon at bounding box center [289, 169] width 34 height 34
click at [297, 183] on icon at bounding box center [289, 169] width 34 height 34
click at [298, 182] on icon at bounding box center [289, 169] width 34 height 34
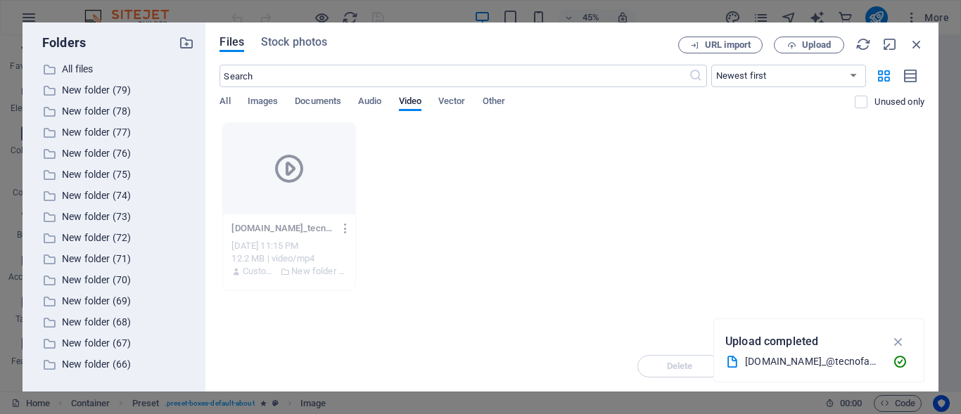
click at [346, 229] on icon "button" at bounding box center [345, 228] width 13 height 13
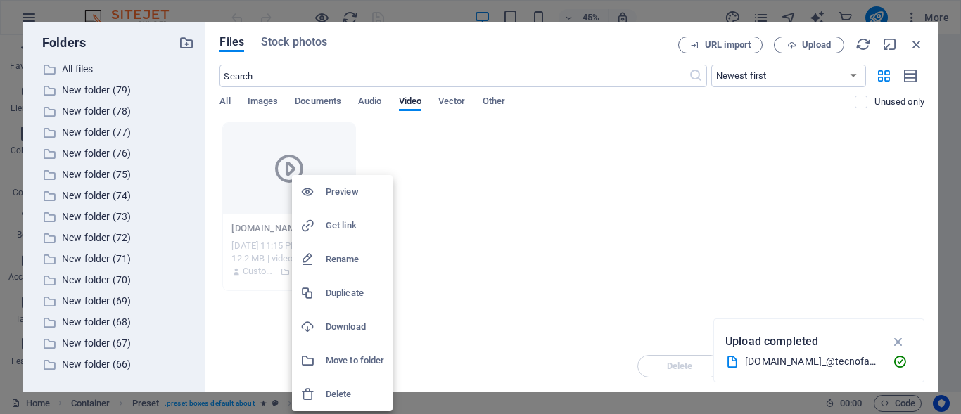
click at [358, 322] on h6 "Download" at bounding box center [355, 327] width 58 height 17
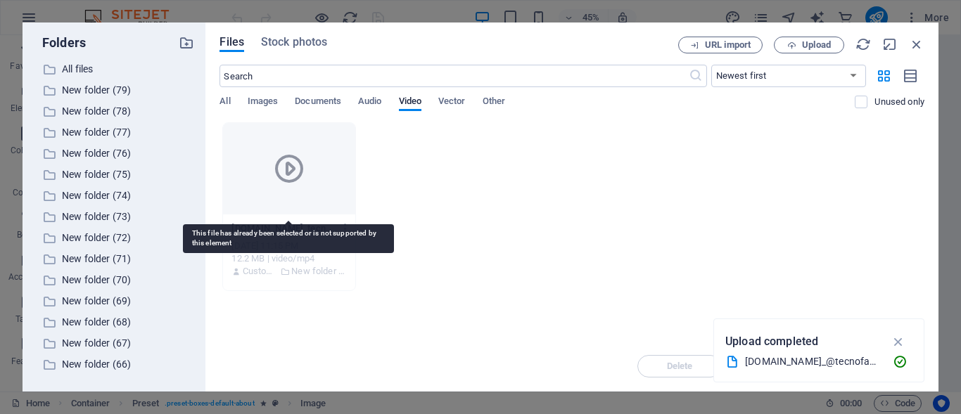
click at [321, 198] on div at bounding box center [289, 168] width 132 height 91
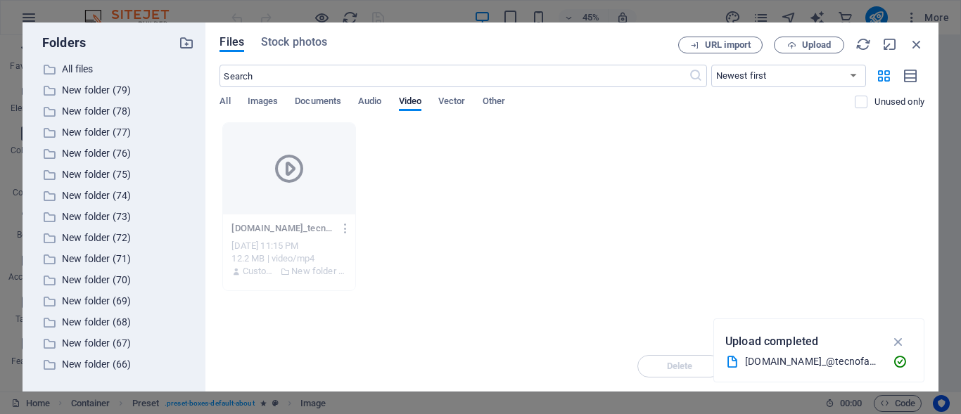
drag, startPoint x: 584, startPoint y: 318, endPoint x: 860, endPoint y: 339, distance: 276.7
click at [860, 339] on div "Upload completed" at bounding box center [819, 342] width 187 height 23
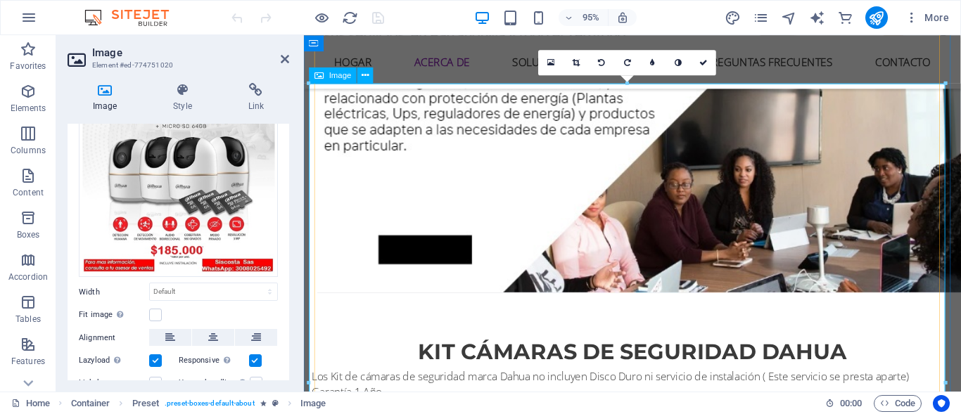
scroll to position [1585, 0]
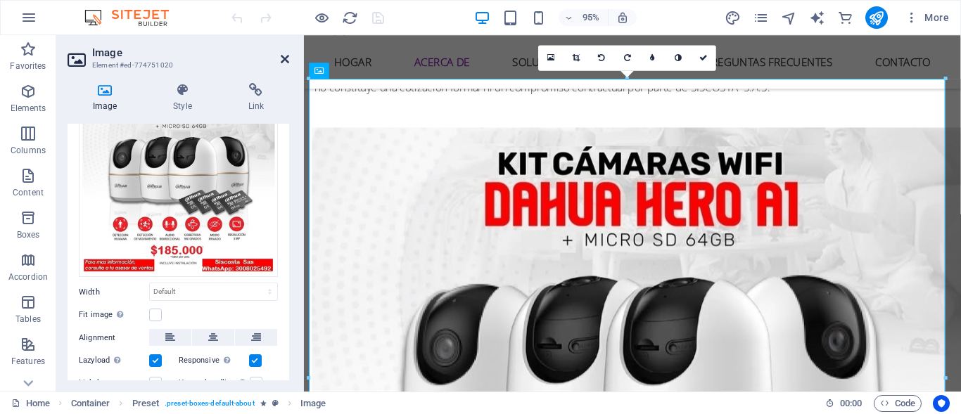
click at [286, 60] on icon at bounding box center [285, 58] width 8 height 11
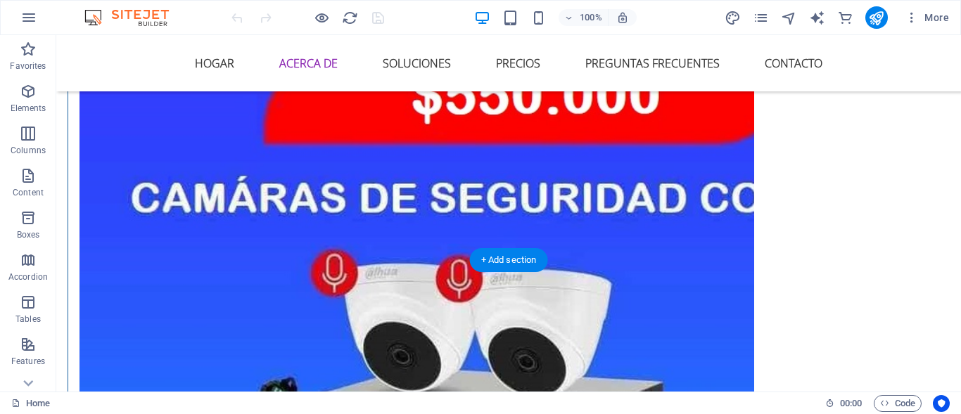
scroll to position [3495, 0]
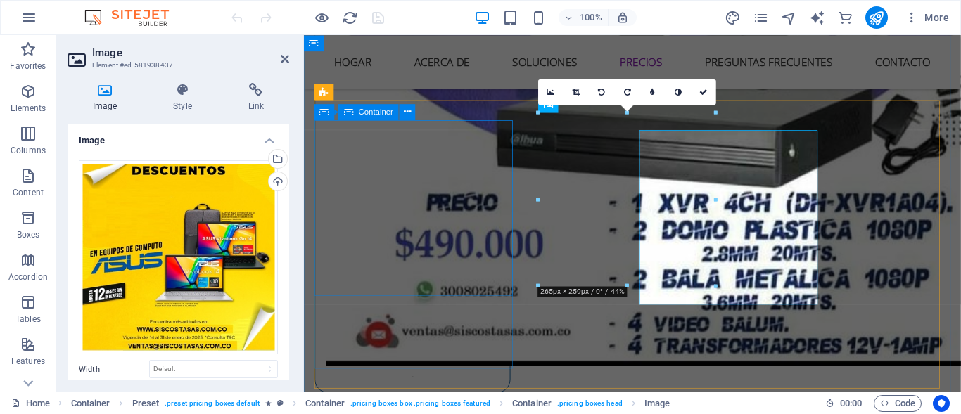
scroll to position [3476, 0]
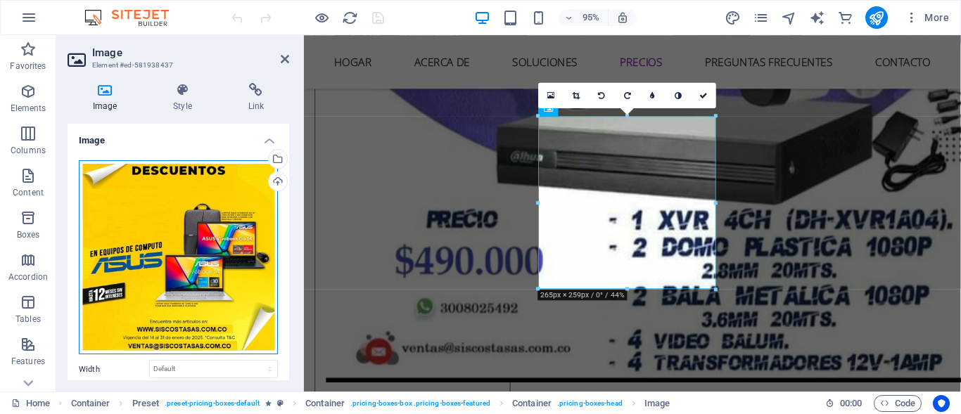
click at [188, 230] on div "Drag files here, click to choose files or select files from Files or our free s…" at bounding box center [178, 257] width 199 height 195
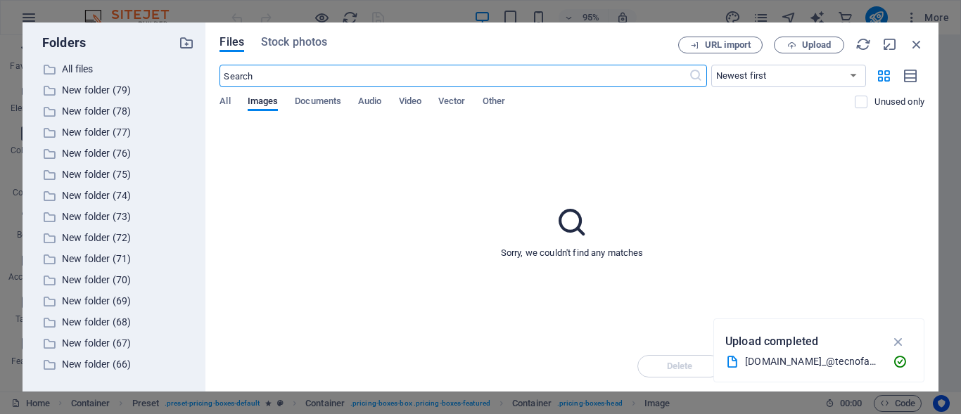
scroll to position [3486, 0]
click at [405, 105] on span "Video" at bounding box center [410, 103] width 23 height 20
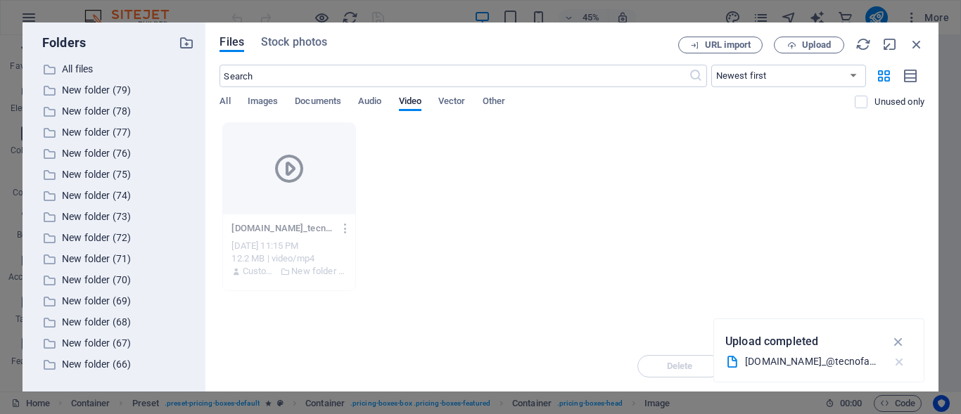
click at [901, 362] on icon "button" at bounding box center [899, 362] width 15 height 14
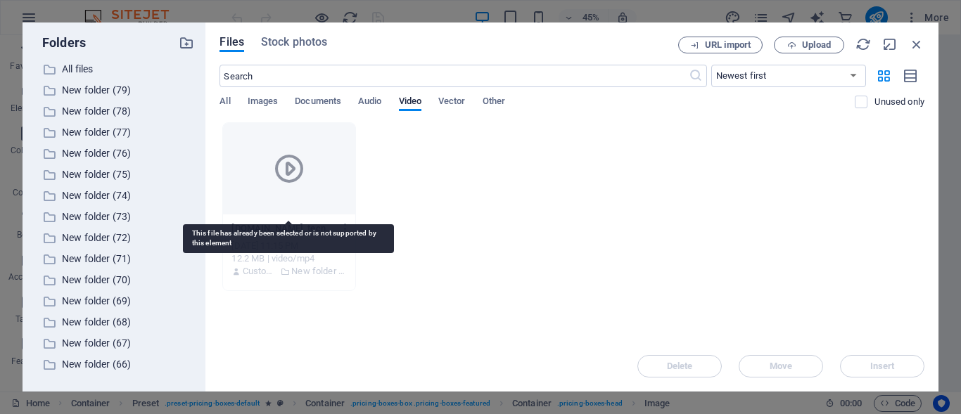
click at [281, 187] on div at bounding box center [289, 168] width 132 height 91
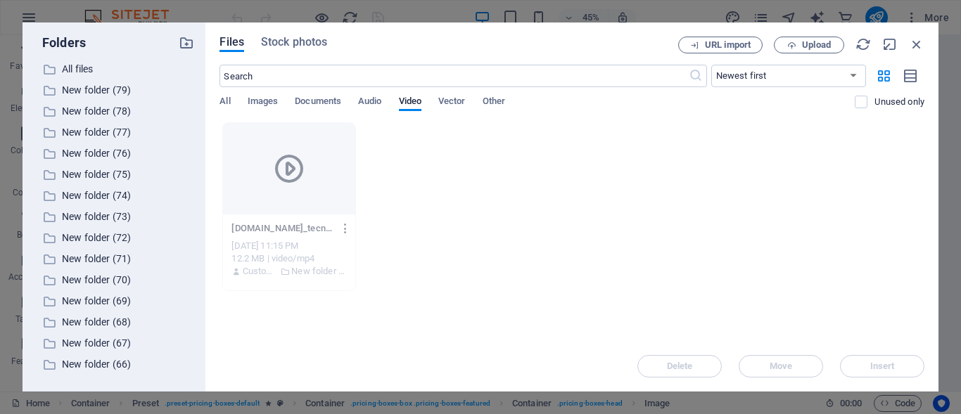
click at [348, 229] on icon "button" at bounding box center [345, 228] width 13 height 13
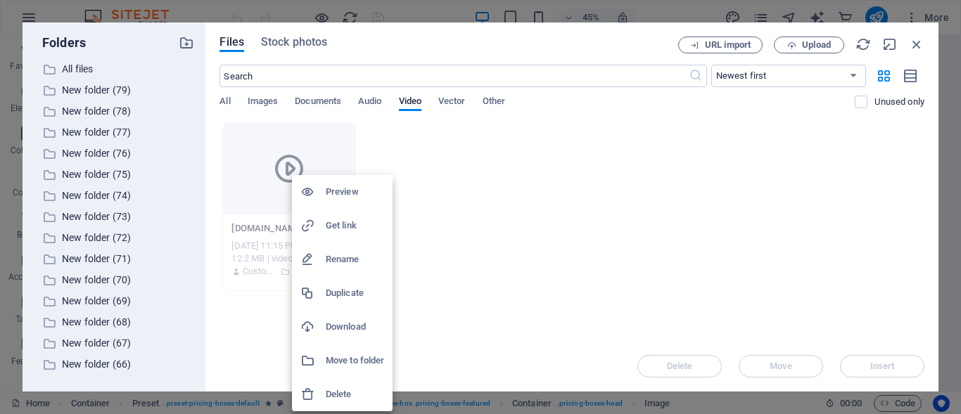
click at [476, 195] on div at bounding box center [480, 207] width 961 height 414
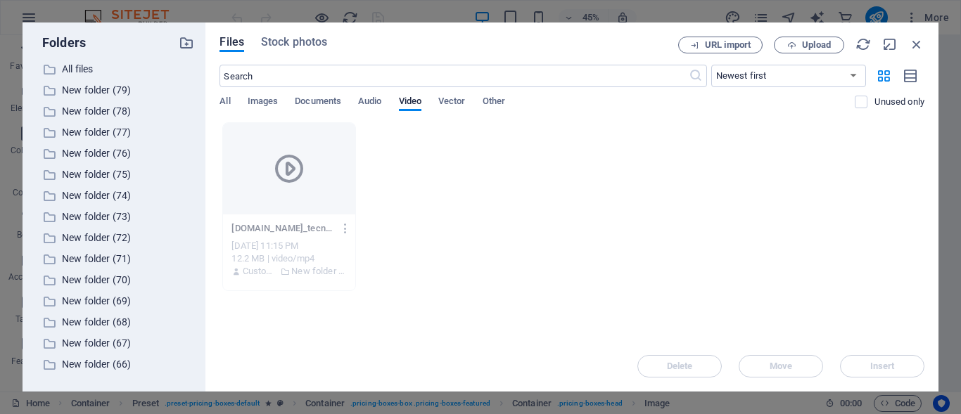
click at [880, 369] on div "Delete Move Insert" at bounding box center [572, 359] width 705 height 37
click at [94, 230] on p "New folder (72)" at bounding box center [115, 238] width 107 height 16
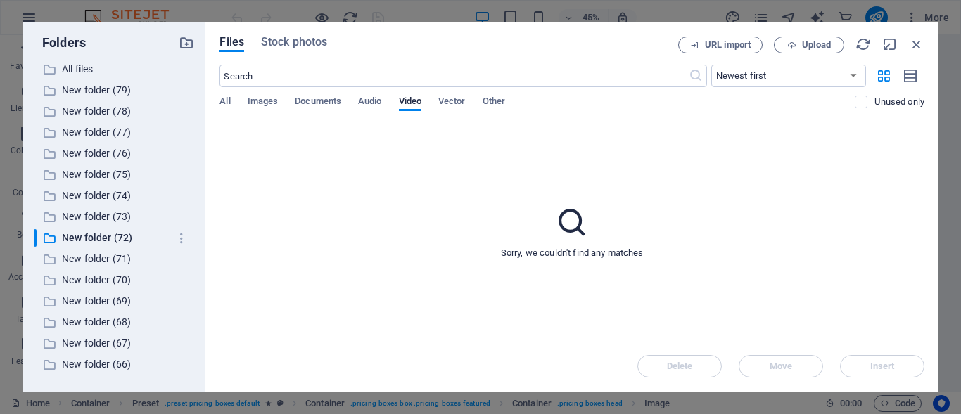
click at [94, 249] on div "​ All files All files ​ New folder (79) New folder (79) ​ New folder (78) New f…" at bounding box center [114, 221] width 160 height 320
click at [96, 259] on p "New folder (71)" at bounding box center [115, 259] width 107 height 16
click at [106, 104] on p "New folder (78)" at bounding box center [115, 111] width 107 height 16
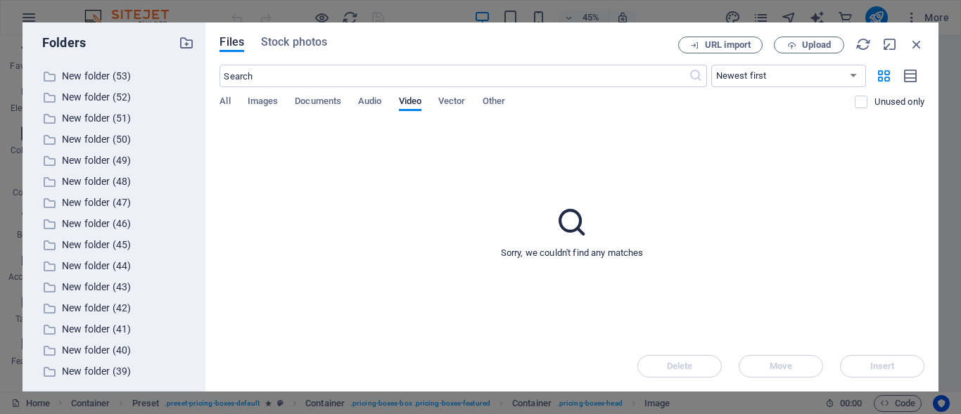
click at [106, 215] on div "​ All files All files ​ New folder (79) New folder (79) ​ New folder (78) New f…" at bounding box center [114, 221] width 160 height 320
click at [109, 243] on p "New folder (45)" at bounding box center [115, 245] width 107 height 16
click at [107, 267] on p "New folder (44)" at bounding box center [115, 266] width 107 height 16
click at [104, 293] on p "New folder (43)" at bounding box center [115, 287] width 107 height 16
click at [255, 104] on span "Images" at bounding box center [263, 103] width 31 height 20
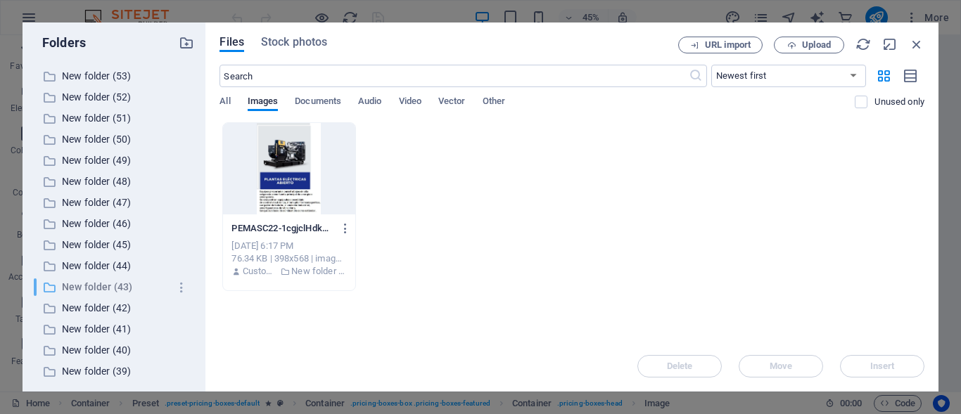
click at [95, 285] on p "New folder (43)" at bounding box center [115, 287] width 107 height 16
click at [95, 329] on p "New folder (41)" at bounding box center [115, 330] width 107 height 16
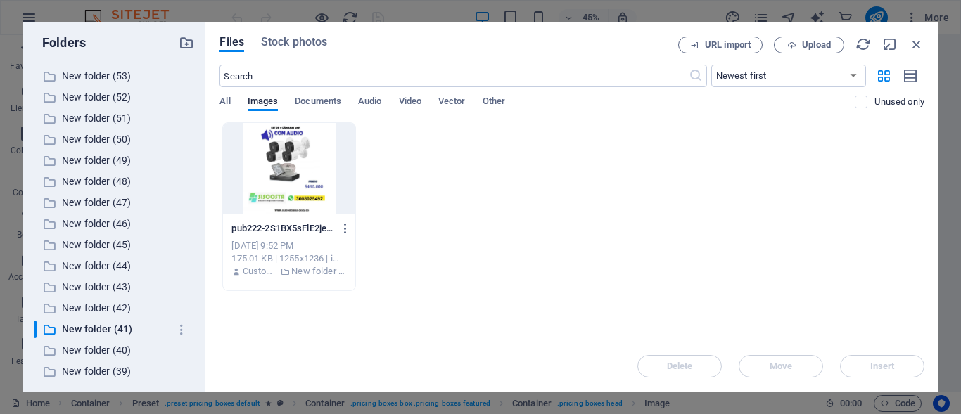
click at [291, 168] on div at bounding box center [289, 168] width 132 height 91
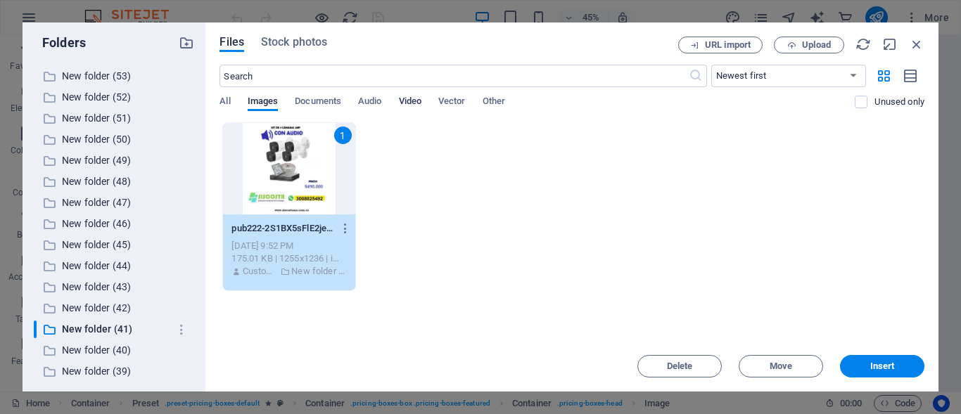
click at [414, 102] on span "Video" at bounding box center [410, 103] width 23 height 20
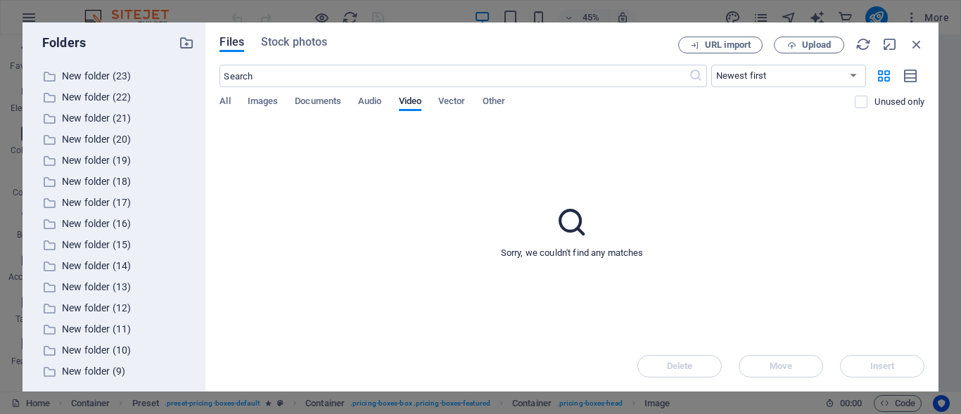
scroll to position [1664, 0]
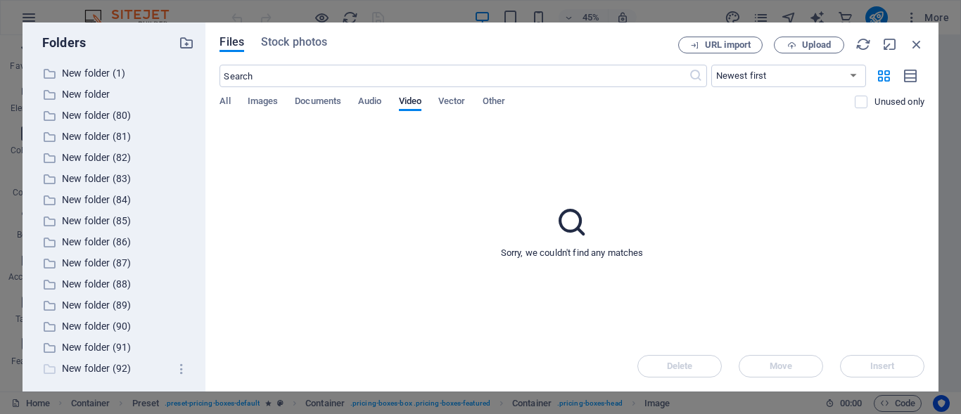
click at [91, 367] on p "New folder (92)" at bounding box center [115, 369] width 107 height 16
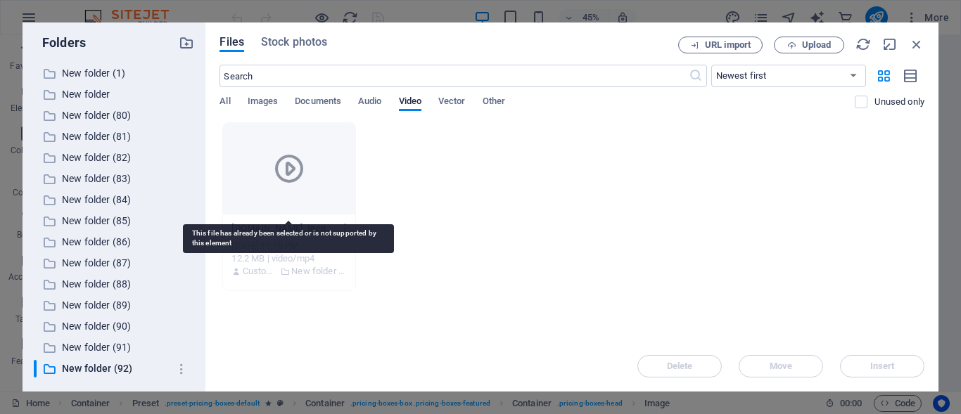
click at [312, 188] on div at bounding box center [289, 168] width 132 height 91
click at [312, 191] on div at bounding box center [289, 168] width 132 height 91
click at [284, 185] on icon at bounding box center [289, 169] width 34 height 34
click at [288, 158] on icon at bounding box center [289, 169] width 34 height 34
click at [289, 163] on icon at bounding box center [289, 169] width 34 height 34
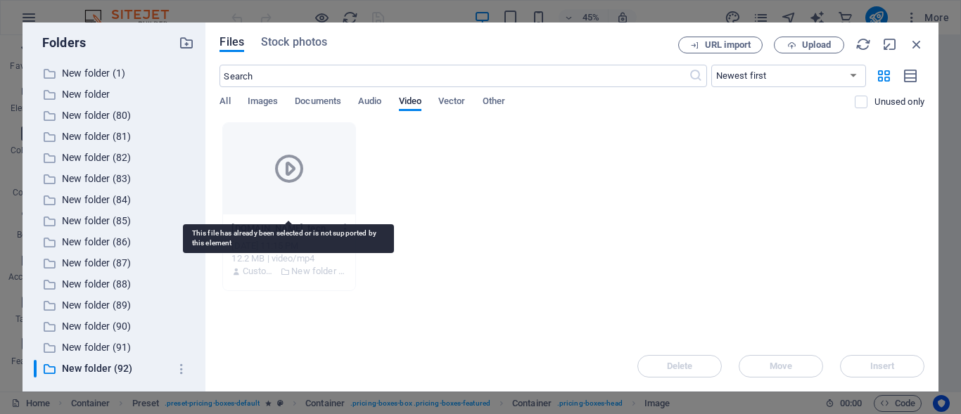
click at [290, 167] on icon at bounding box center [289, 169] width 34 height 34
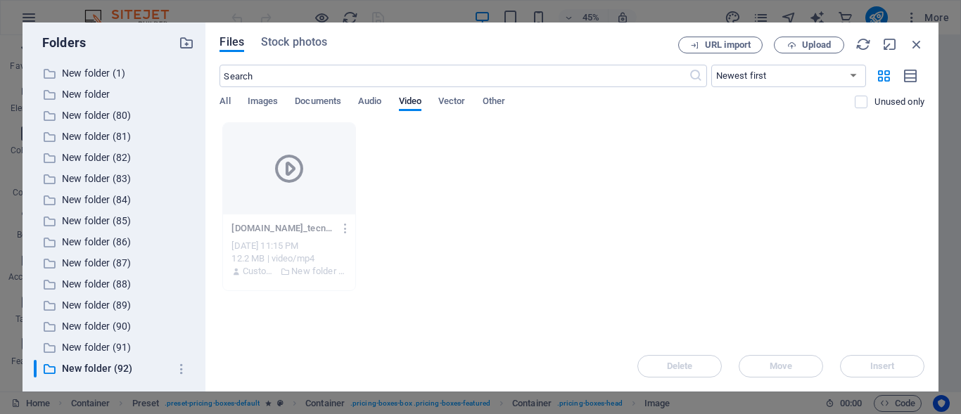
click at [278, 263] on div "12.2 MB | video/mp4" at bounding box center [289, 259] width 115 height 13
click at [286, 259] on div "12.2 MB | video/mp4" at bounding box center [289, 259] width 115 height 13
click at [289, 267] on icon at bounding box center [285, 271] width 9 height 13
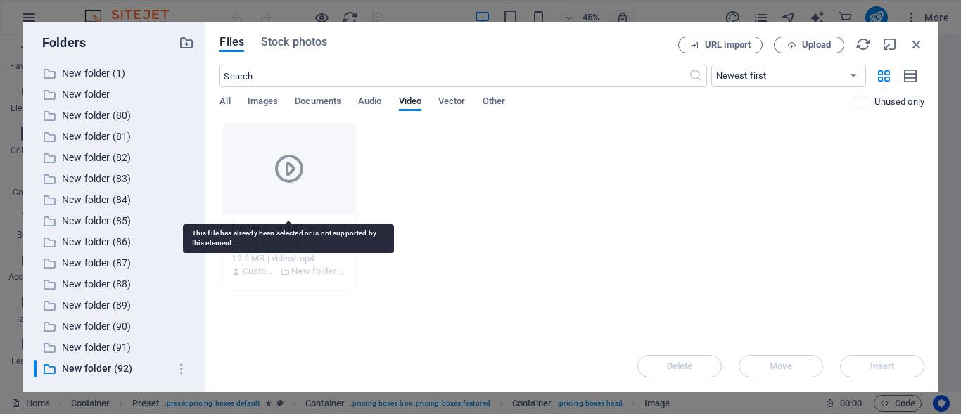
click at [289, 198] on div at bounding box center [289, 168] width 132 height 91
click at [291, 199] on div at bounding box center [289, 168] width 132 height 91
click at [291, 195] on div at bounding box center [289, 168] width 132 height 91
click at [292, 196] on div at bounding box center [289, 168] width 132 height 91
click at [303, 142] on div at bounding box center [289, 168] width 132 height 91
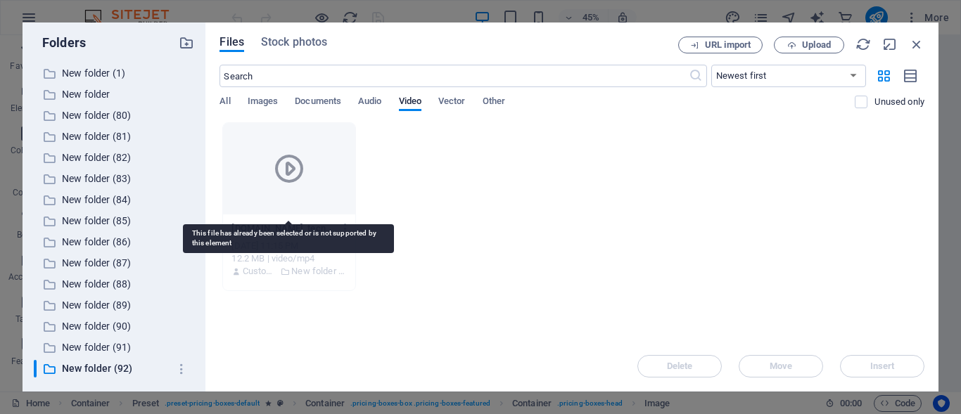
click at [307, 132] on div at bounding box center [289, 168] width 132 height 91
click at [308, 134] on div at bounding box center [289, 168] width 132 height 91
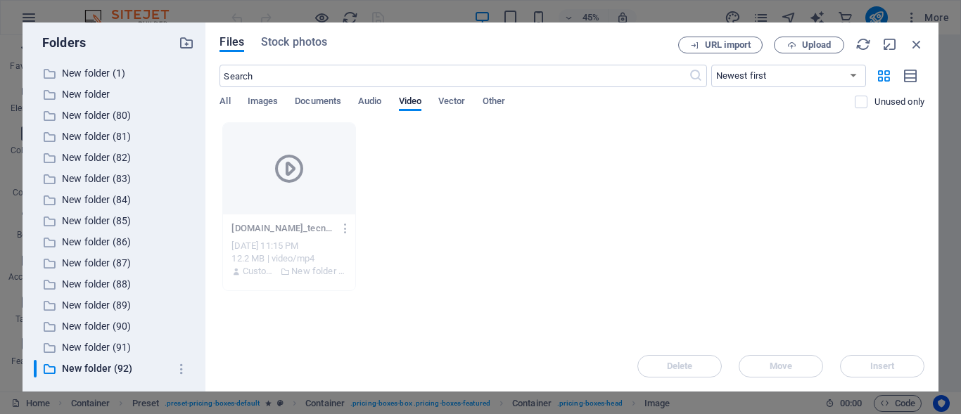
click at [471, 172] on div "[DOMAIN_NAME]_tecnofanatico_1759610509374-sBBID-oeA1NtjGC_hIdqkQ.mp4 [DOMAIN_NA…" at bounding box center [572, 206] width 705 height 169
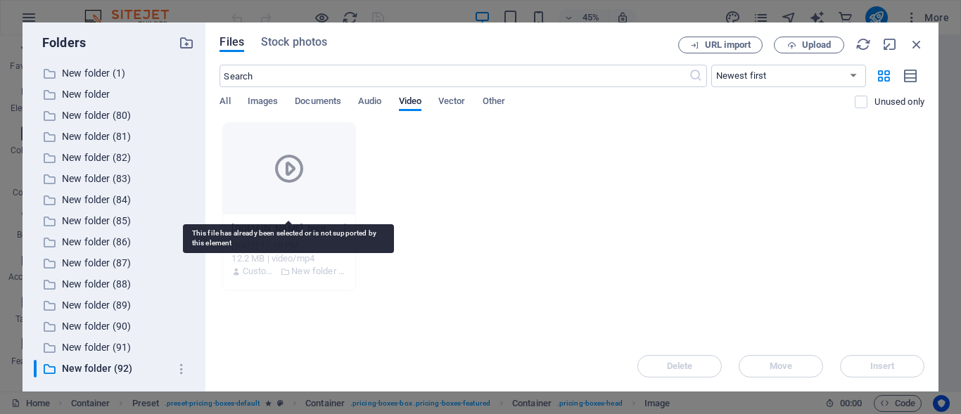
click at [315, 185] on div at bounding box center [289, 168] width 132 height 91
click at [291, 168] on icon at bounding box center [289, 169] width 34 height 34
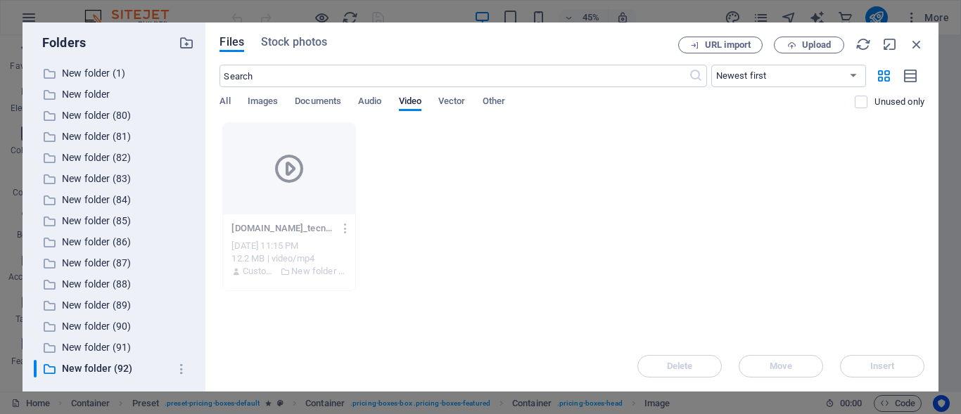
click at [296, 186] on div at bounding box center [289, 168] width 132 height 91
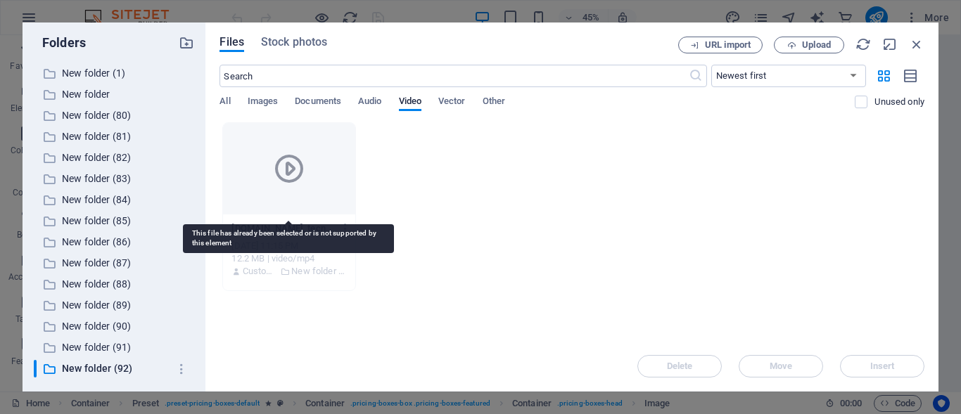
click at [315, 176] on div at bounding box center [289, 168] width 132 height 91
click at [317, 174] on div at bounding box center [289, 168] width 132 height 91
click at [319, 172] on div at bounding box center [289, 168] width 132 height 91
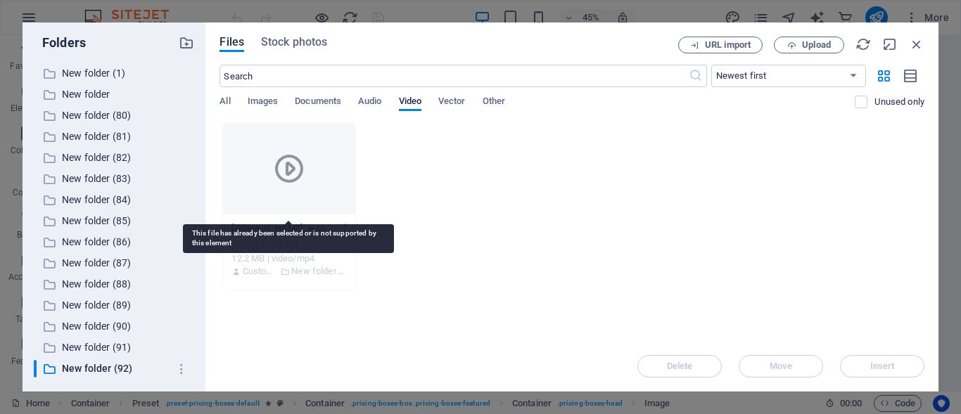
click at [319, 172] on div at bounding box center [289, 168] width 132 height 91
click at [320, 168] on div at bounding box center [289, 168] width 132 height 91
click at [291, 169] on icon at bounding box center [289, 169] width 34 height 34
click at [291, 167] on icon at bounding box center [289, 169] width 34 height 34
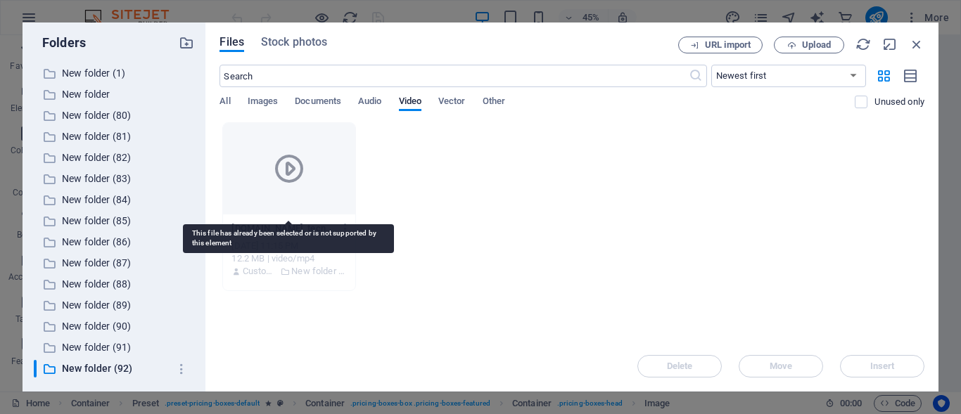
click at [291, 165] on icon at bounding box center [289, 169] width 34 height 34
click at [304, 175] on icon at bounding box center [289, 169] width 34 height 34
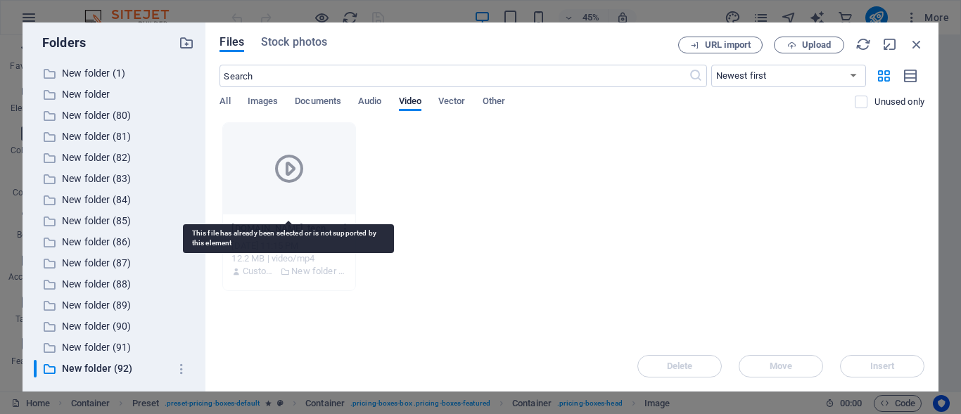
click at [304, 179] on icon at bounding box center [289, 169] width 34 height 34
click at [302, 189] on div at bounding box center [289, 168] width 132 height 91
click at [291, 165] on icon at bounding box center [289, 169] width 34 height 34
click at [292, 170] on icon at bounding box center [289, 169] width 34 height 34
click at [298, 174] on icon at bounding box center [289, 169] width 34 height 34
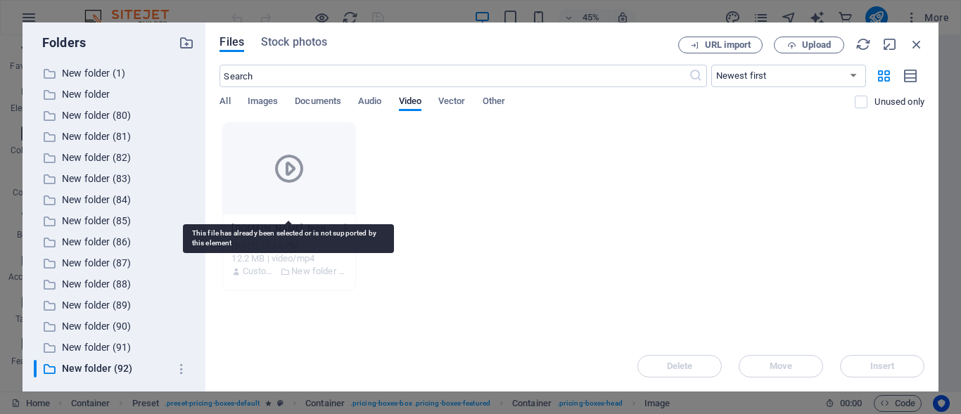
click at [297, 175] on icon at bounding box center [289, 169] width 34 height 34
click at [297, 177] on icon at bounding box center [289, 169] width 34 height 34
click at [284, 163] on icon at bounding box center [289, 169] width 34 height 34
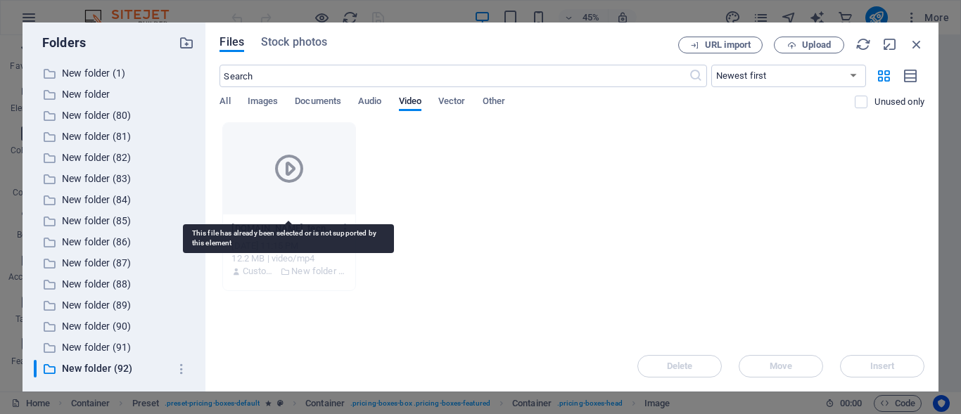
click at [284, 163] on icon at bounding box center [289, 169] width 34 height 34
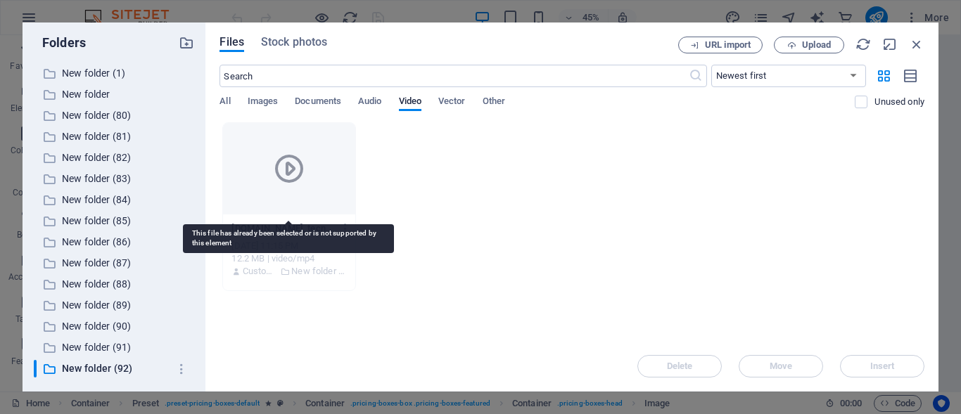
click at [285, 163] on icon at bounding box center [289, 169] width 34 height 34
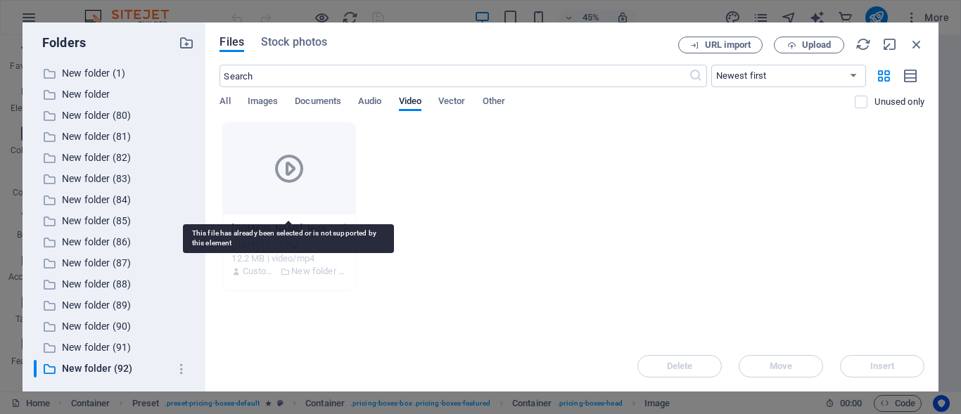
click at [286, 163] on icon at bounding box center [289, 169] width 34 height 34
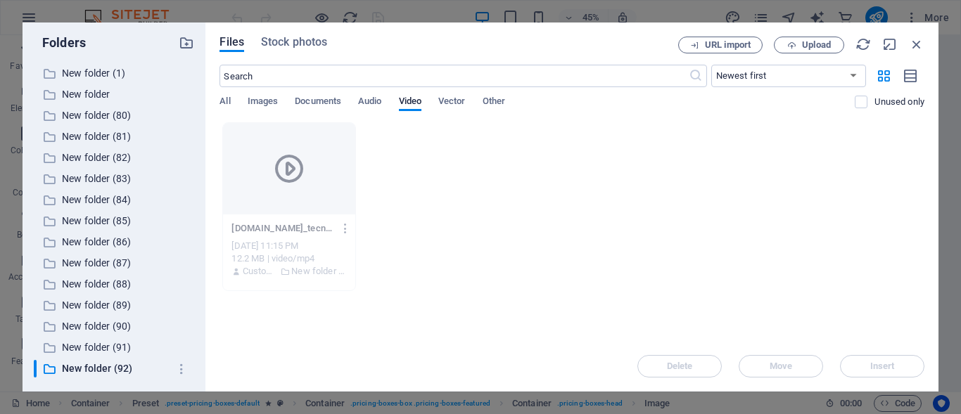
click at [385, 168] on div "[DOMAIN_NAME]_tecnofanatico_1759610509374-sBBID-oeA1NtjGC_hIdqkQ.mp4 [DOMAIN_NA…" at bounding box center [572, 206] width 705 height 169
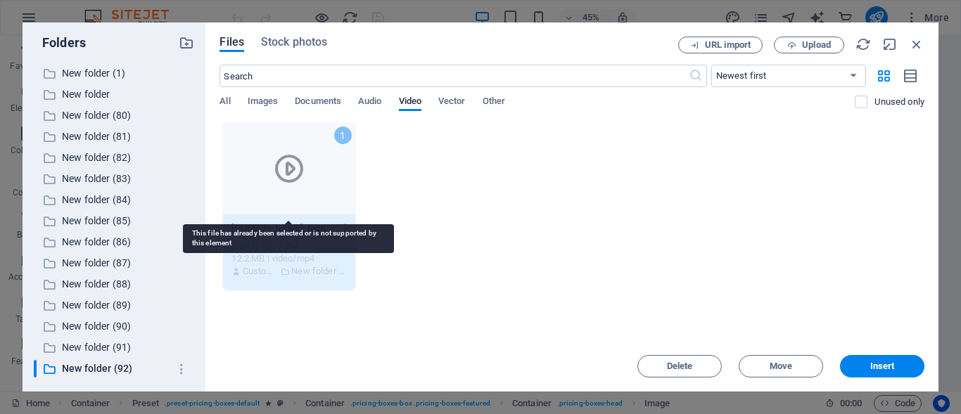
click at [334, 164] on div "1" at bounding box center [289, 168] width 132 height 91
click at [333, 165] on div "1" at bounding box center [289, 168] width 132 height 91
click at [330, 165] on div "1" at bounding box center [289, 168] width 132 height 91
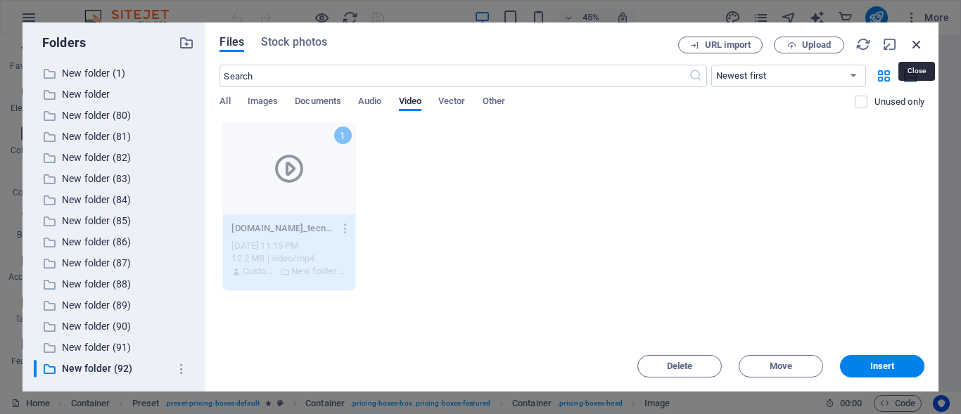
click at [916, 44] on icon "button" at bounding box center [916, 44] width 15 height 15
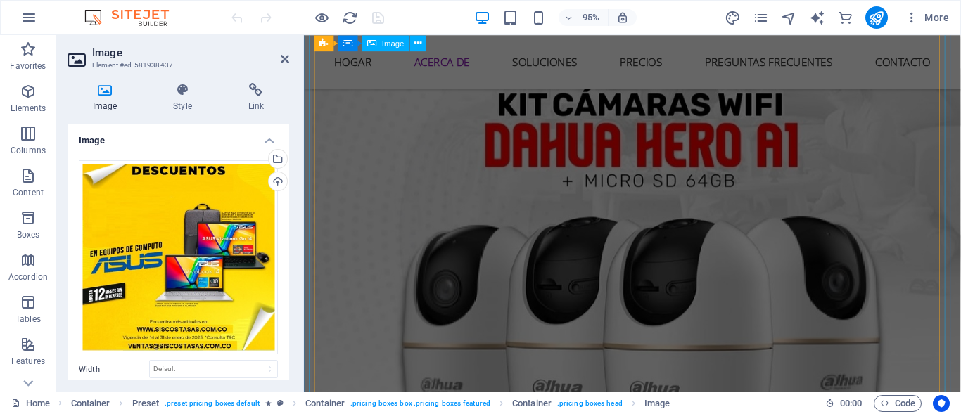
scroll to position [1647, 0]
drag, startPoint x: 634, startPoint y: 222, endPoint x: 866, endPoint y: 217, distance: 232.3
click at [866, 217] on figure at bounding box center [650, 396] width 676 height 650
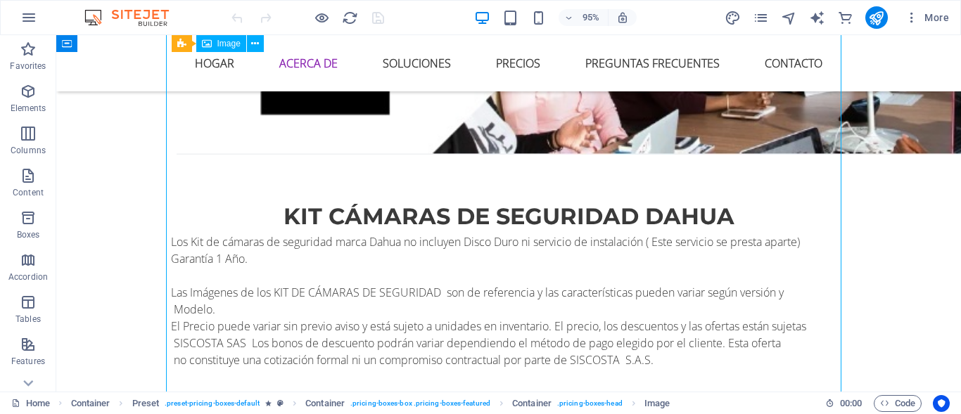
scroll to position [1656, 0]
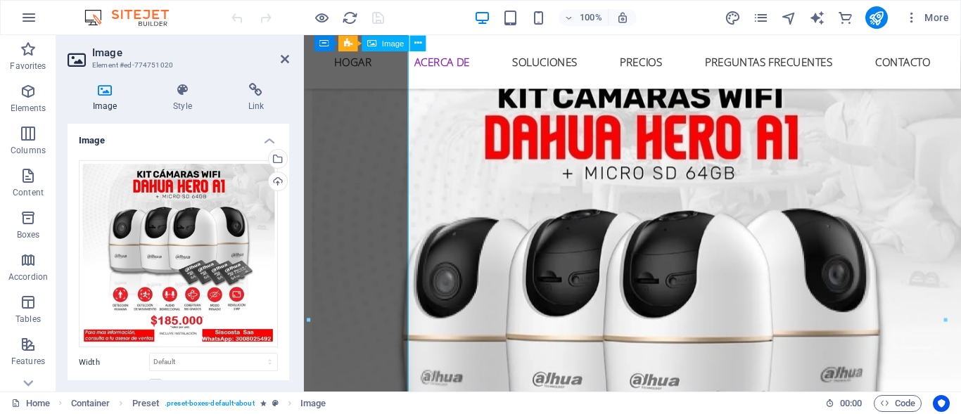
scroll to position [1647, 0]
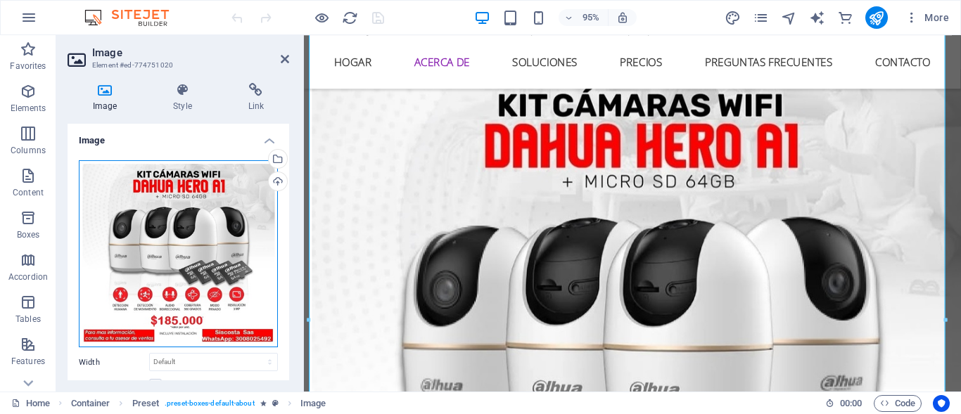
click at [176, 219] on div "Drag files here, click to choose files or select files from Files or our free s…" at bounding box center [178, 254] width 199 height 188
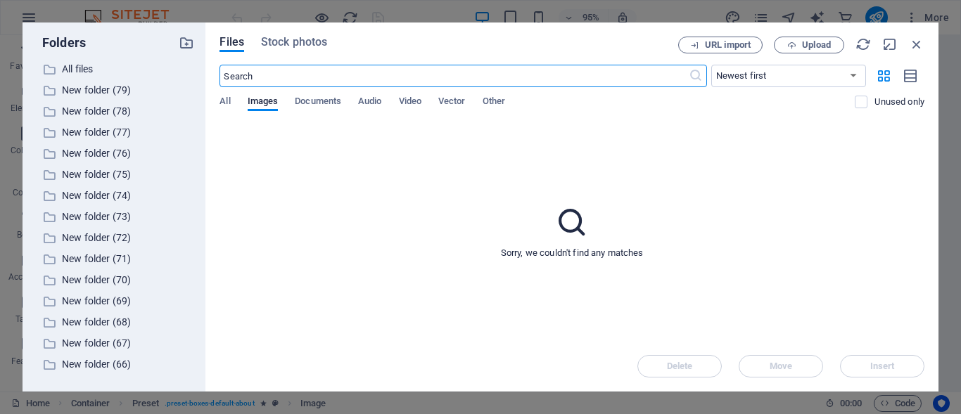
scroll to position [1651, 0]
click at [422, 101] on span "Video" at bounding box center [410, 103] width 23 height 20
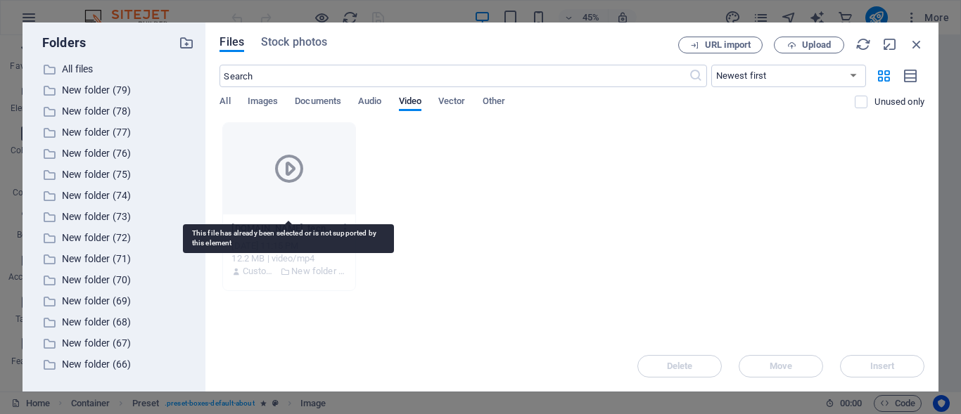
click at [327, 148] on div at bounding box center [289, 168] width 132 height 91
click at [329, 137] on div at bounding box center [289, 168] width 132 height 91
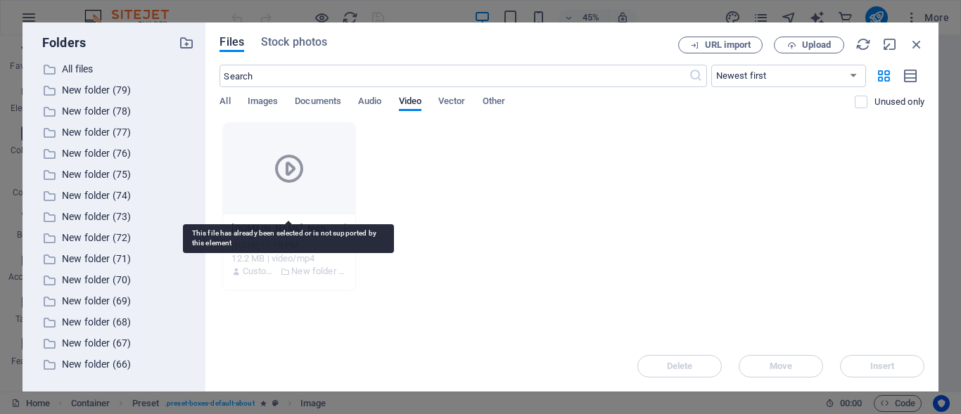
click at [329, 137] on div at bounding box center [289, 168] width 132 height 91
click at [318, 180] on div at bounding box center [289, 168] width 132 height 91
click at [318, 178] on div at bounding box center [289, 168] width 132 height 91
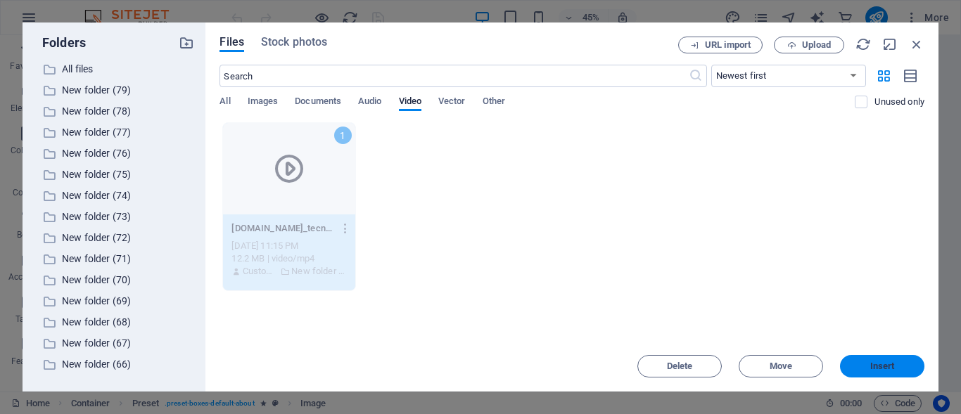
click at [873, 360] on button "Insert" at bounding box center [882, 366] width 84 height 23
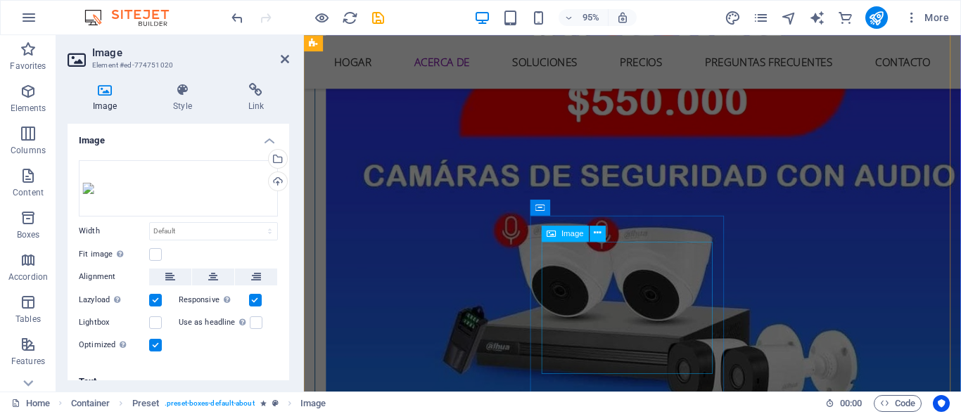
scroll to position [1875, 0]
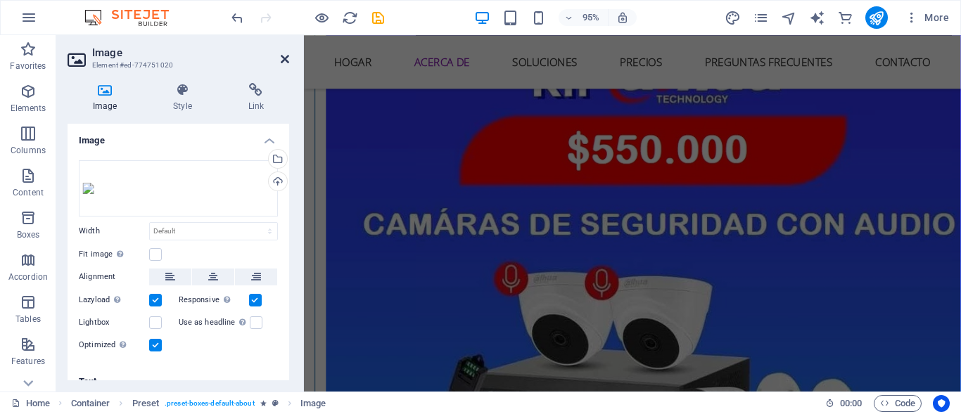
click at [284, 58] on icon at bounding box center [285, 58] width 8 height 11
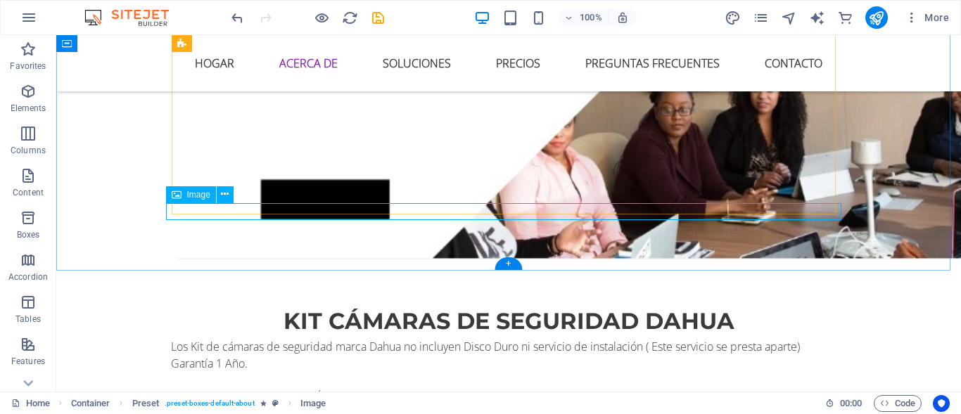
scroll to position [1401, 0]
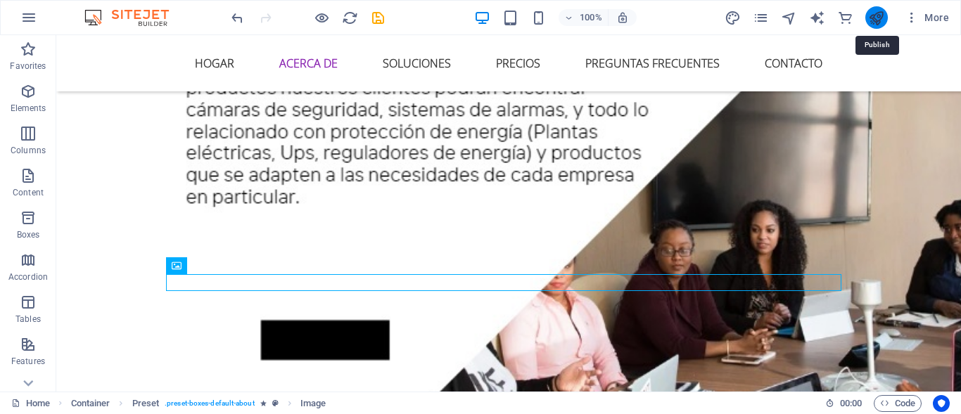
drag, startPoint x: 874, startPoint y: 12, endPoint x: 441, endPoint y: 120, distance: 446.7
click at [874, 12] on icon "publish" at bounding box center [876, 18] width 16 height 16
checkbox input "false"
